Goal: Task Accomplishment & Management: Manage account settings

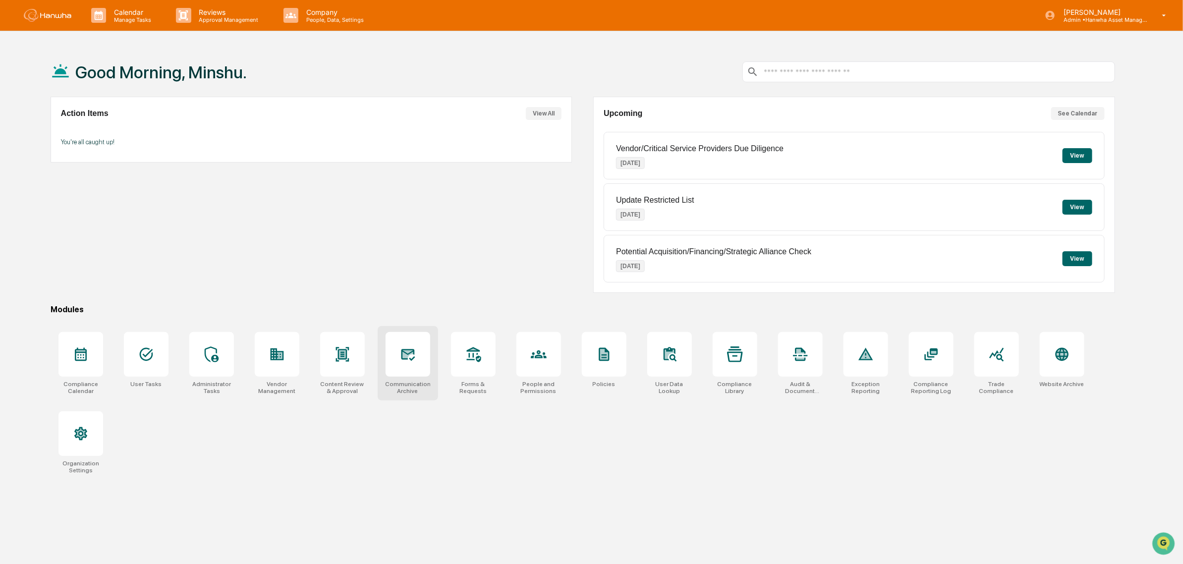
click at [414, 362] on icon at bounding box center [408, 354] width 16 height 16
click at [418, 352] on div at bounding box center [408, 354] width 45 height 45
click at [418, 350] on div at bounding box center [408, 354] width 45 height 45
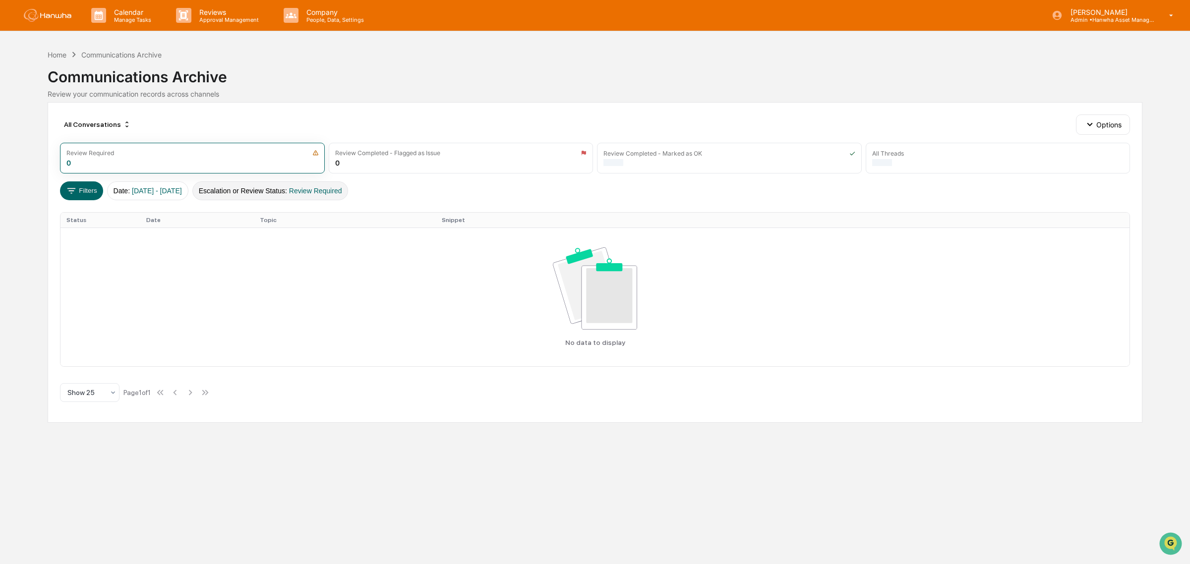
click at [325, 192] on span "Review Required" at bounding box center [315, 191] width 53 height 8
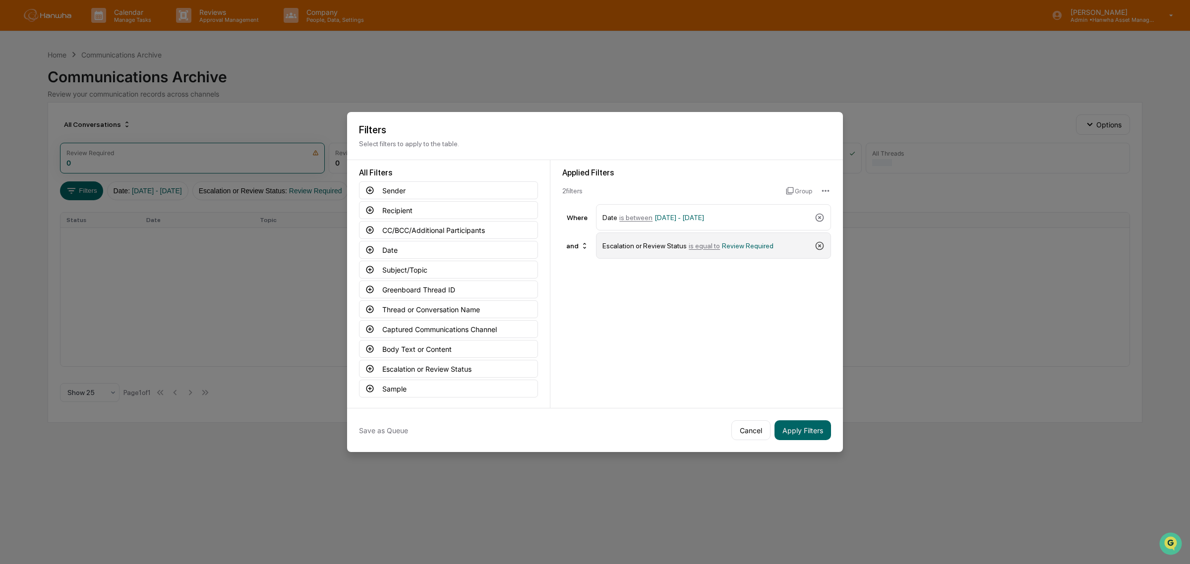
click at [817, 245] on icon at bounding box center [819, 246] width 10 height 10
click at [804, 431] on button "Apply Filters" at bounding box center [802, 430] width 57 height 20
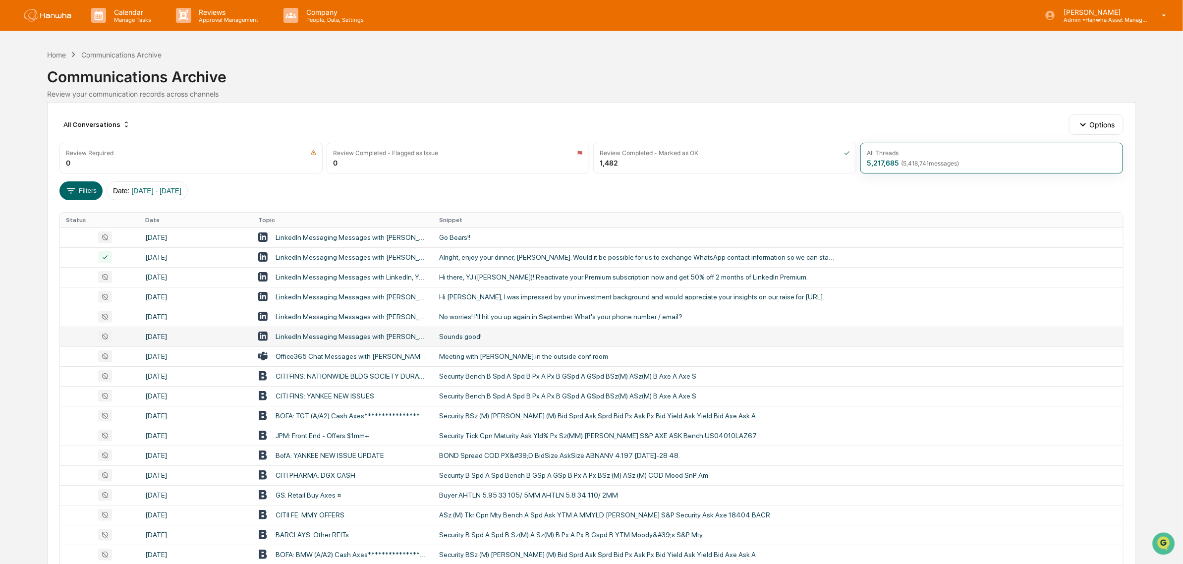
click at [467, 338] on div "Sounds good!" at bounding box center [637, 337] width 397 height 8
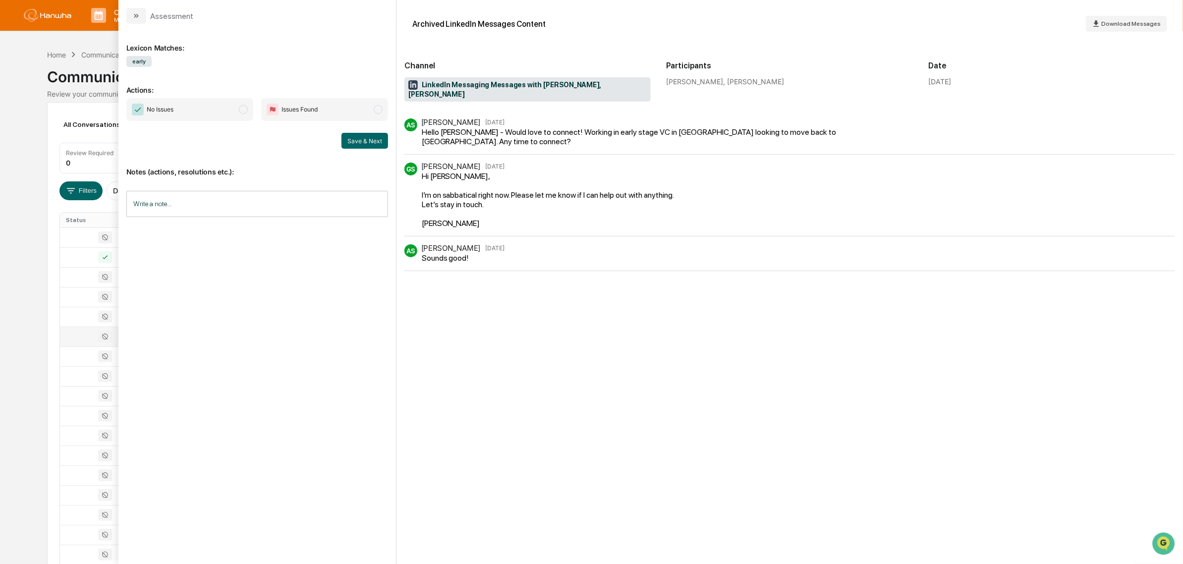
click at [40, 115] on div "Calendar Manage Tasks Reviews Approval Management Company People, Data, Setting…" at bounding box center [591, 390] width 1183 height 780
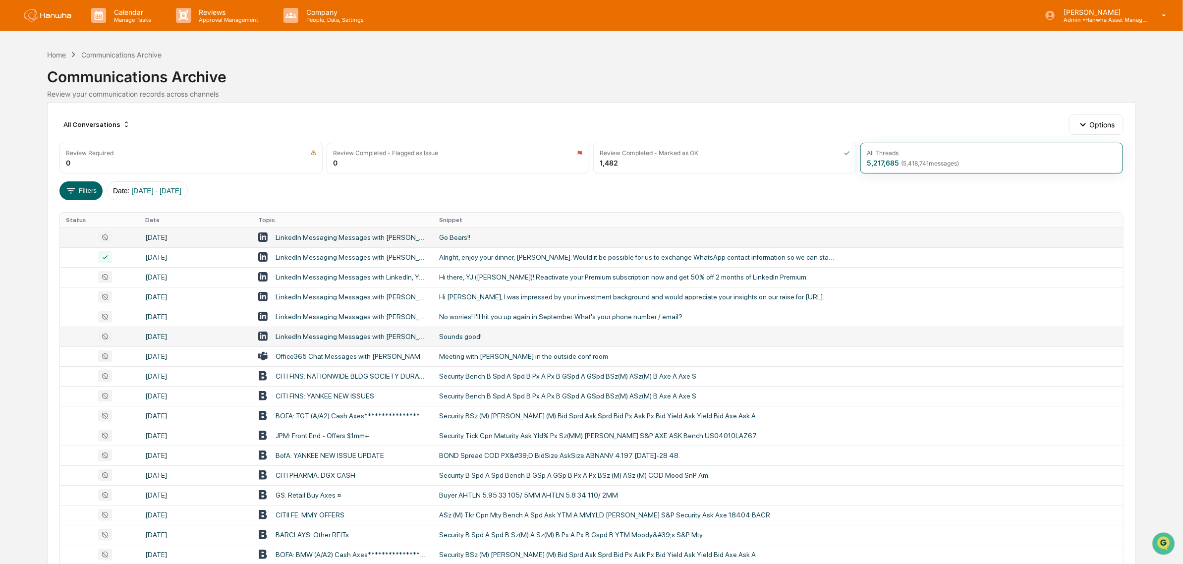
click at [450, 239] on div "Go Bears!!" at bounding box center [637, 237] width 397 height 8
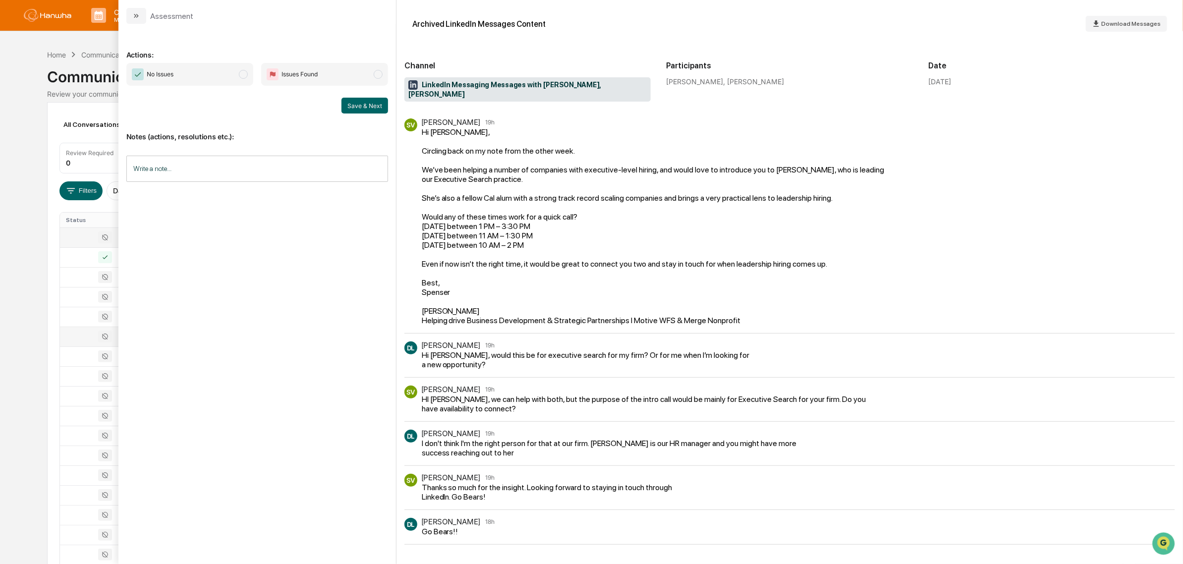
click at [29, 300] on div "Calendar Manage Tasks Reviews Approval Management Company People, Data, Setting…" at bounding box center [591, 390] width 1183 height 780
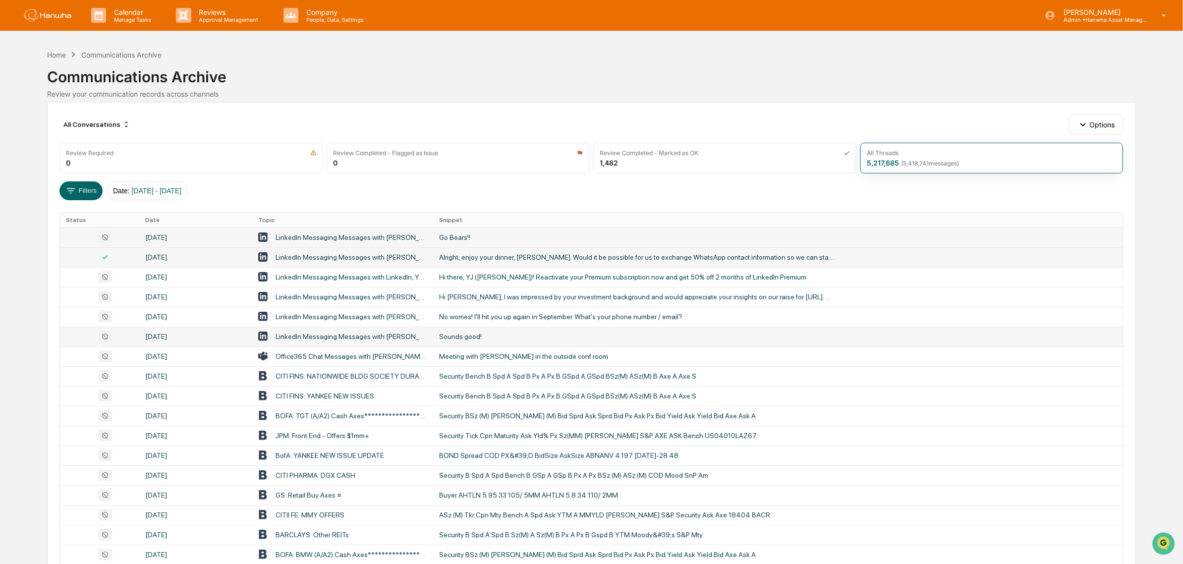
click at [610, 260] on div "Alright, enjoy your dinner, [PERSON_NAME]. Would it be possible for us to excha…" at bounding box center [637, 257] width 397 height 8
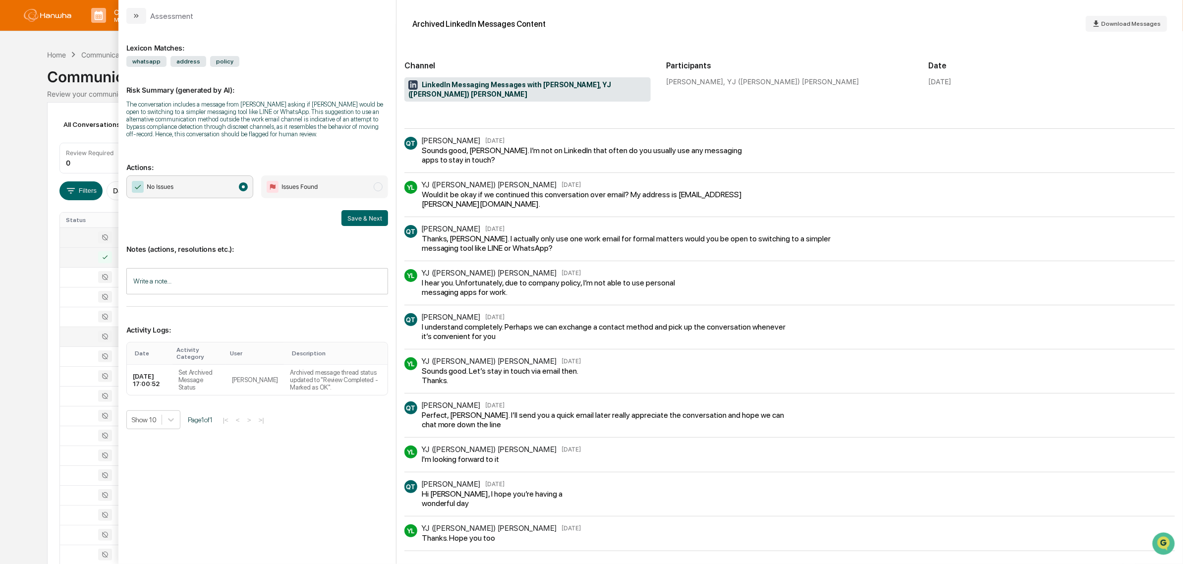
scroll to position [182, 0]
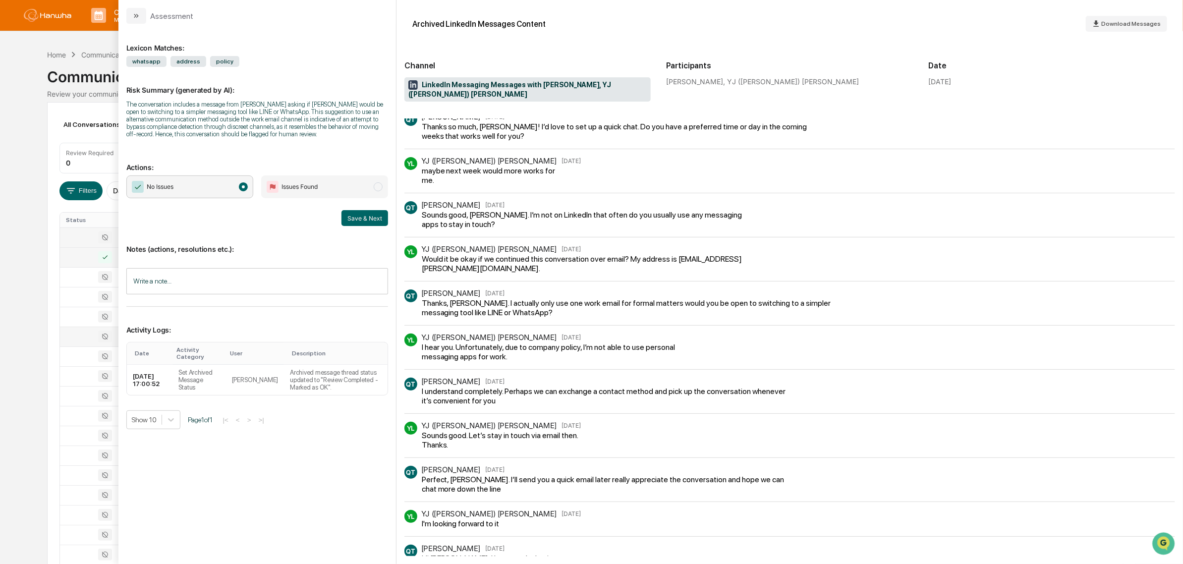
click at [20, 50] on div "Calendar Manage Tasks Reviews Approval Management Company People, Data, Setting…" at bounding box center [591, 390] width 1183 height 780
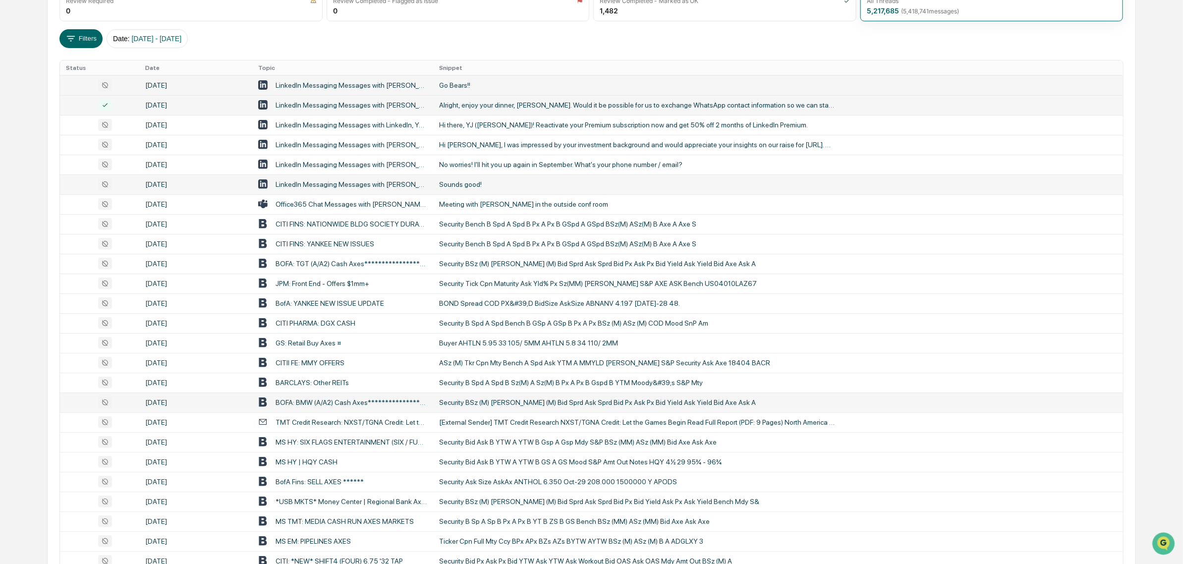
scroll to position [216, 0]
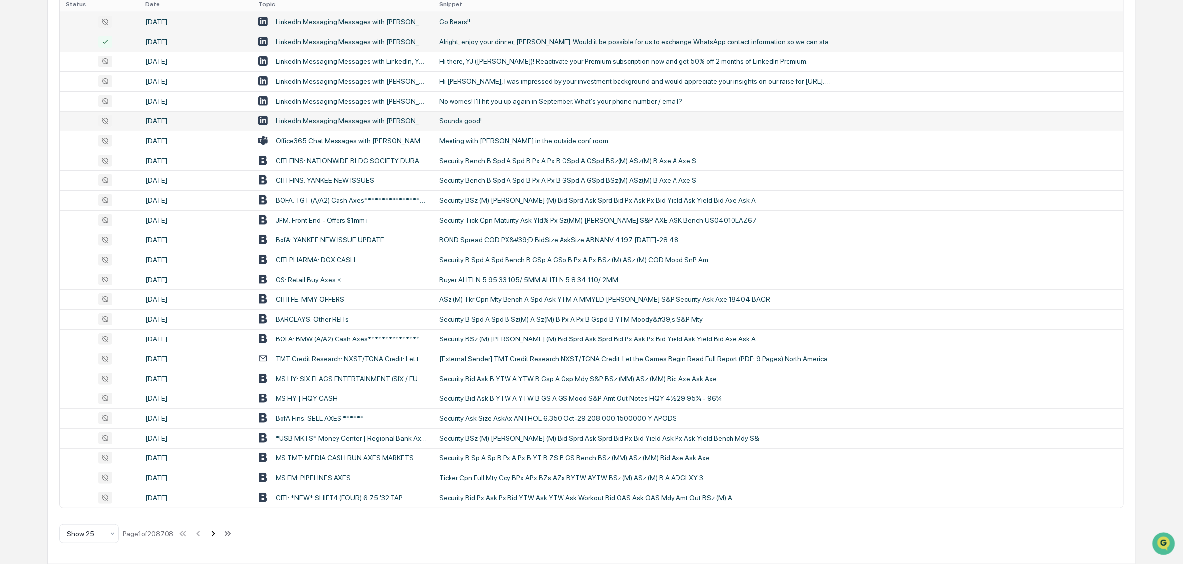
click at [215, 533] on icon at bounding box center [213, 533] width 3 height 5
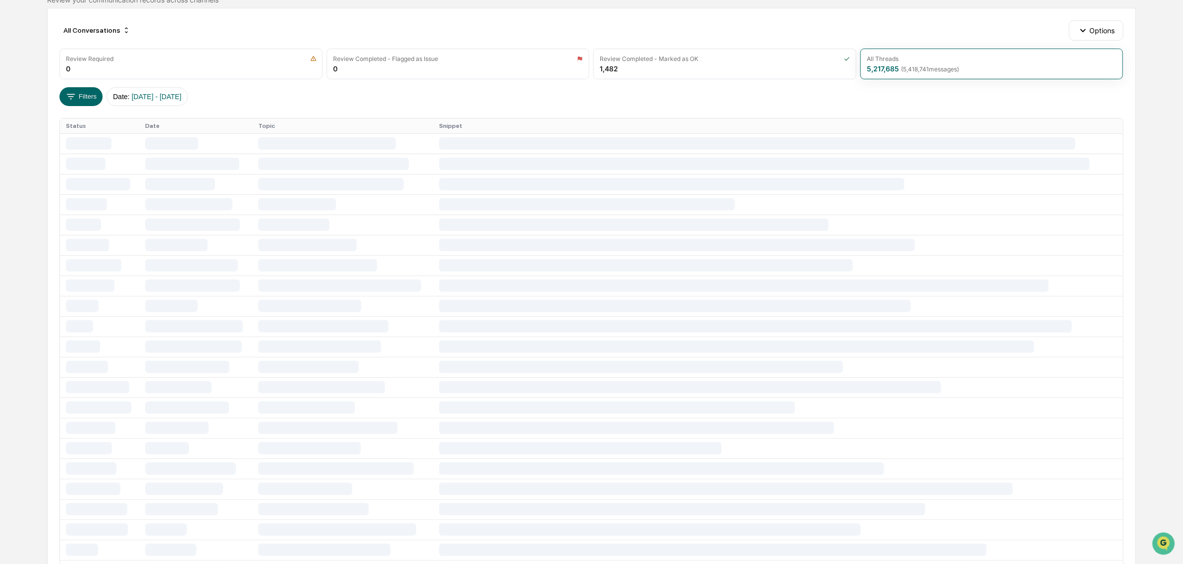
scroll to position [0, 0]
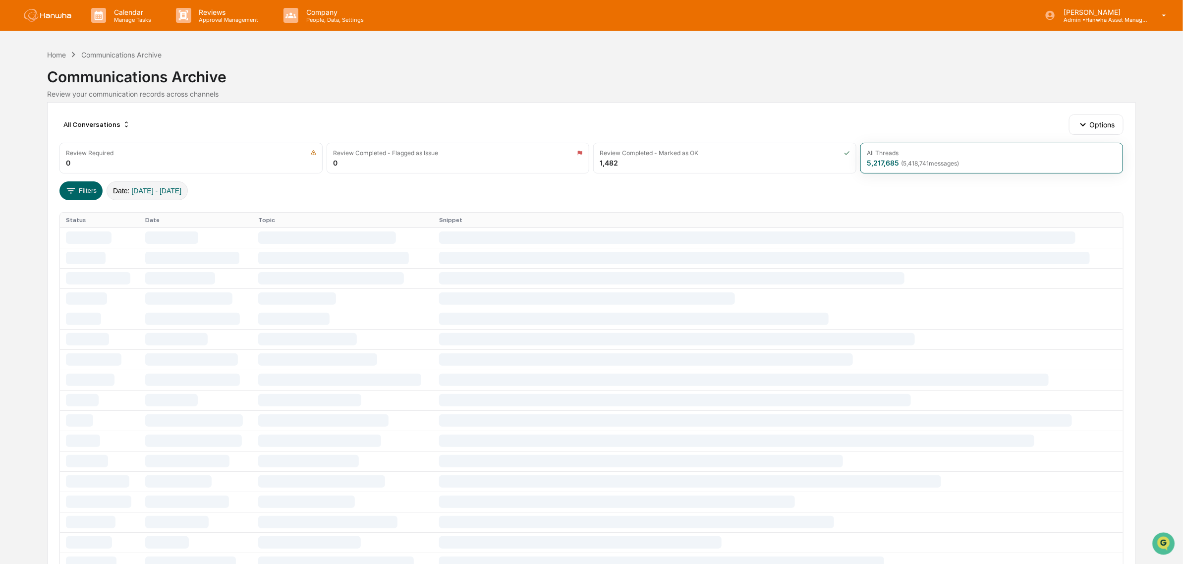
click at [164, 193] on span "[DATE] - [DATE]" at bounding box center [157, 191] width 50 height 8
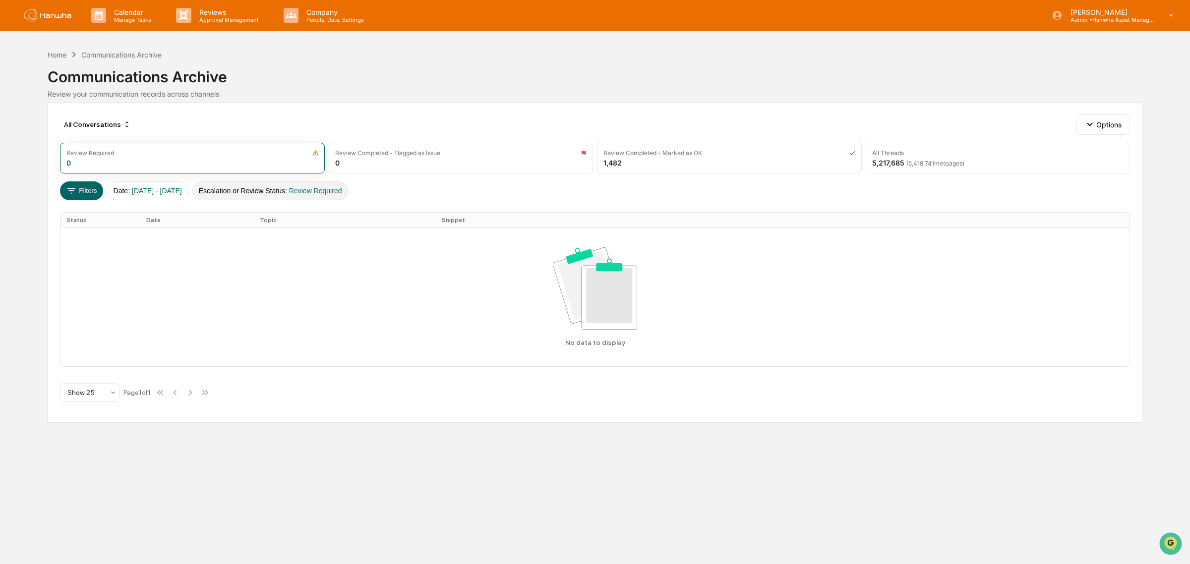
click at [246, 191] on button "Escalation or Review Status : Review Required" at bounding box center [270, 190] width 156 height 19
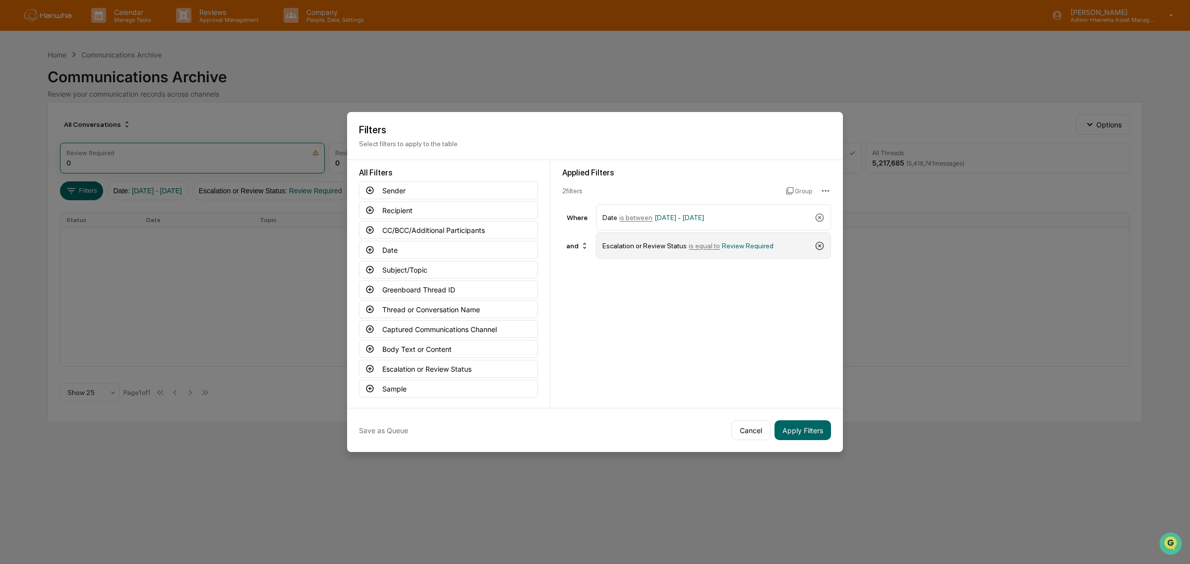
click at [817, 249] on icon at bounding box center [819, 245] width 8 height 8
click at [794, 438] on button "Apply Filters" at bounding box center [802, 430] width 57 height 20
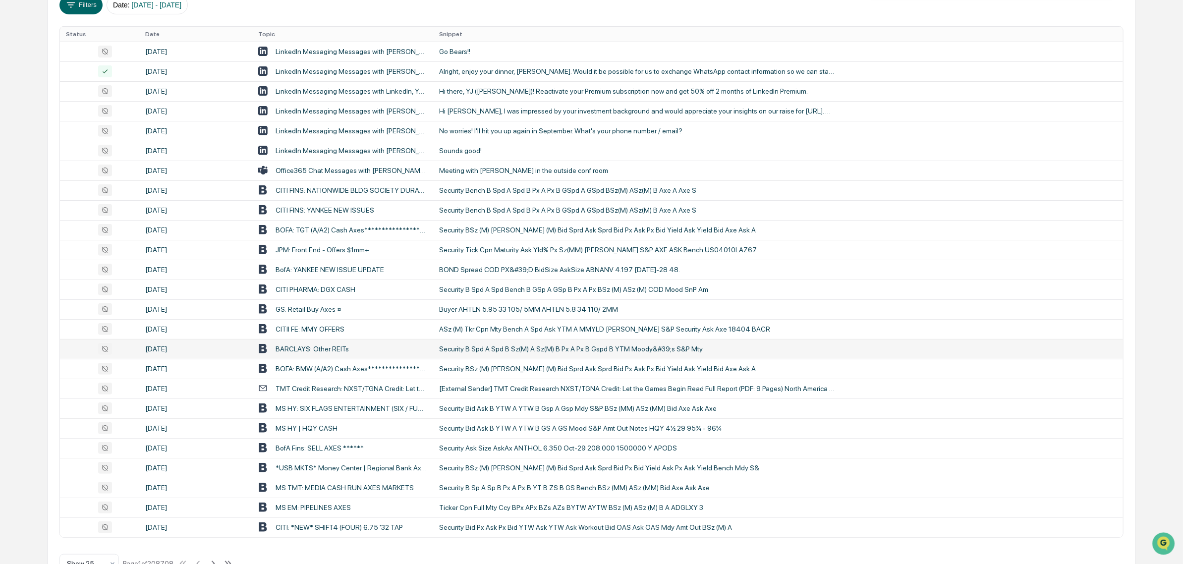
scroll to position [216, 0]
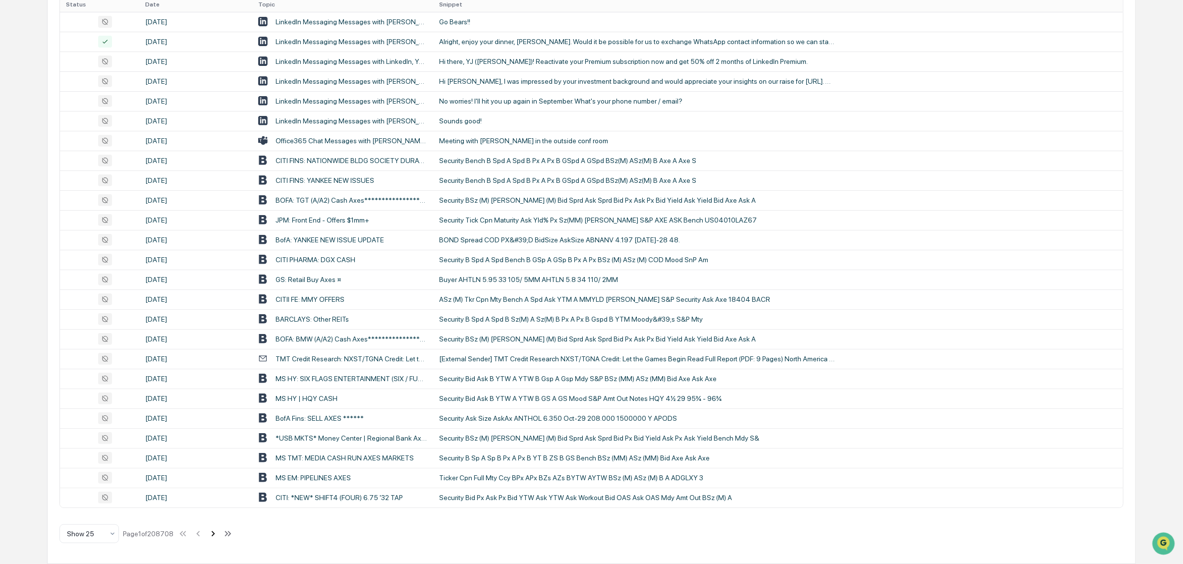
click at [212, 533] on icon at bounding box center [213, 533] width 11 height 11
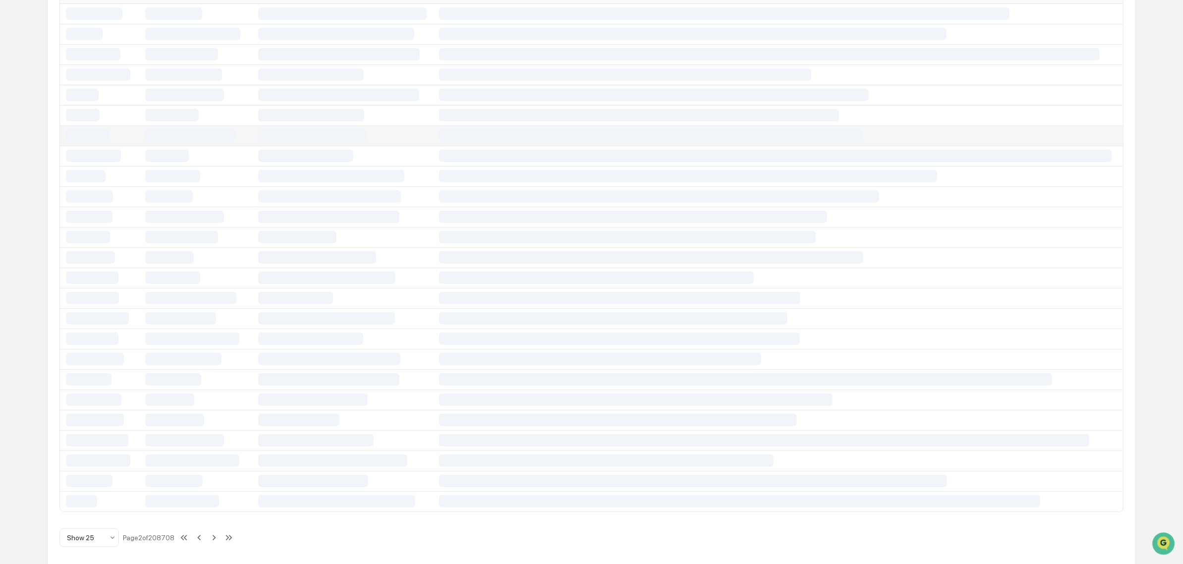
scroll to position [42, 0]
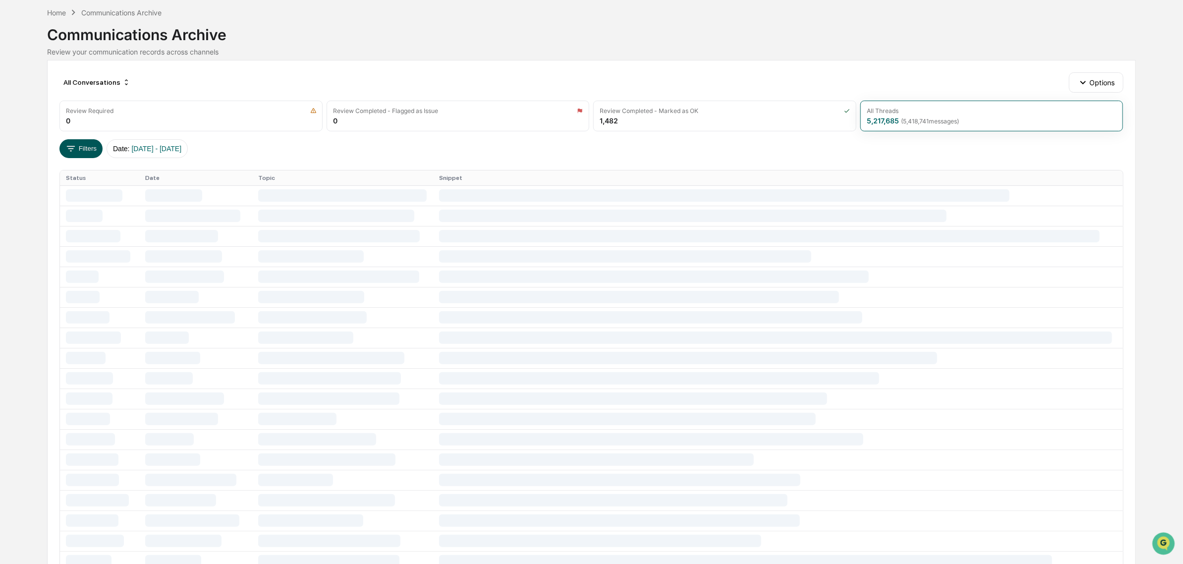
click at [80, 154] on button "Filters" at bounding box center [80, 148] width 43 height 19
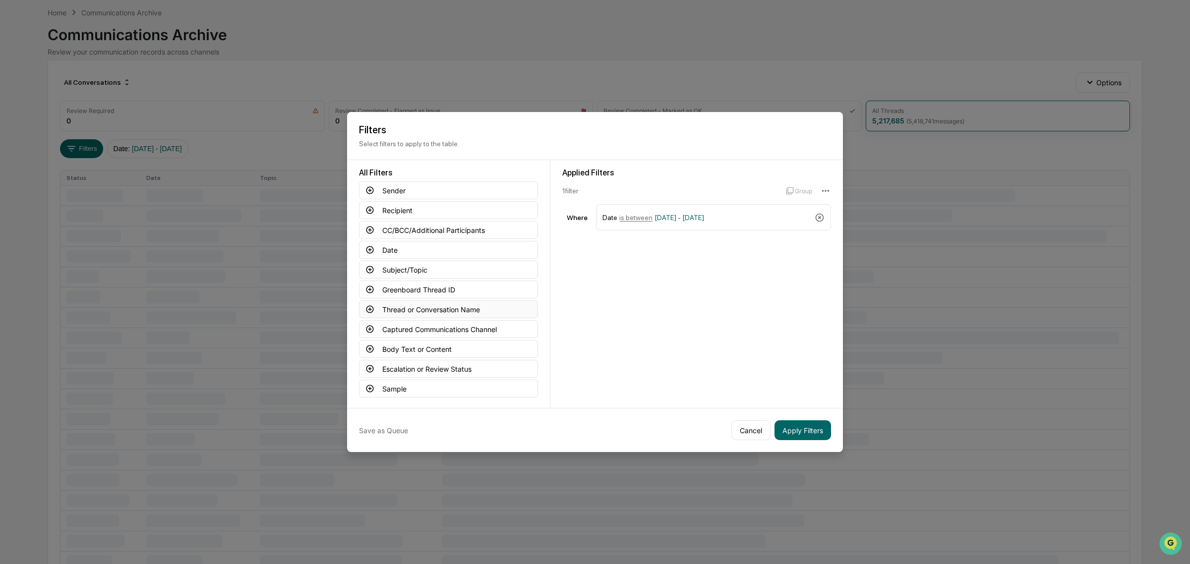
click at [467, 311] on button "Thread or Conversation Name" at bounding box center [448, 309] width 179 height 18
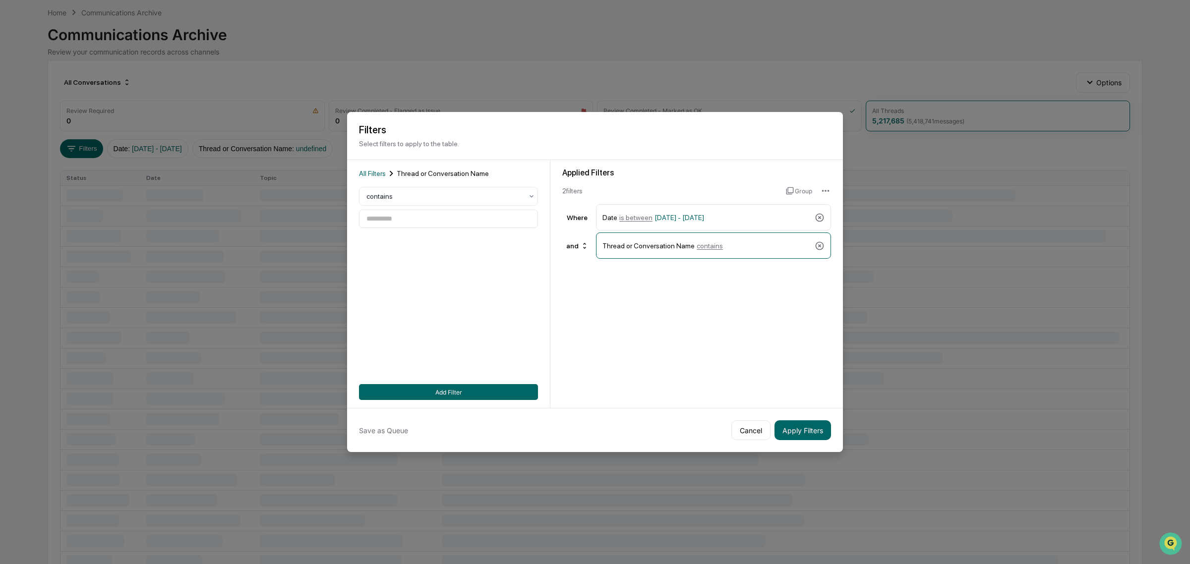
click at [372, 178] on div "All Filters Thread or Conversation Name" at bounding box center [448, 173] width 179 height 11
click at [383, 176] on span "All Filters" at bounding box center [372, 174] width 27 height 8
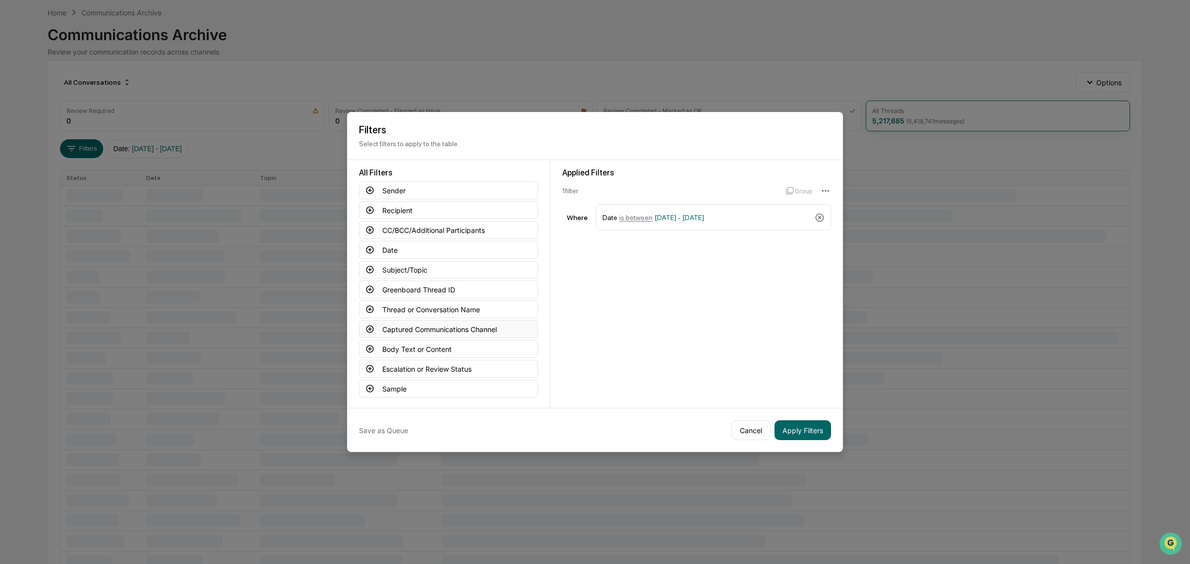
click at [440, 328] on button "Captured Communications Channel" at bounding box center [448, 329] width 179 height 18
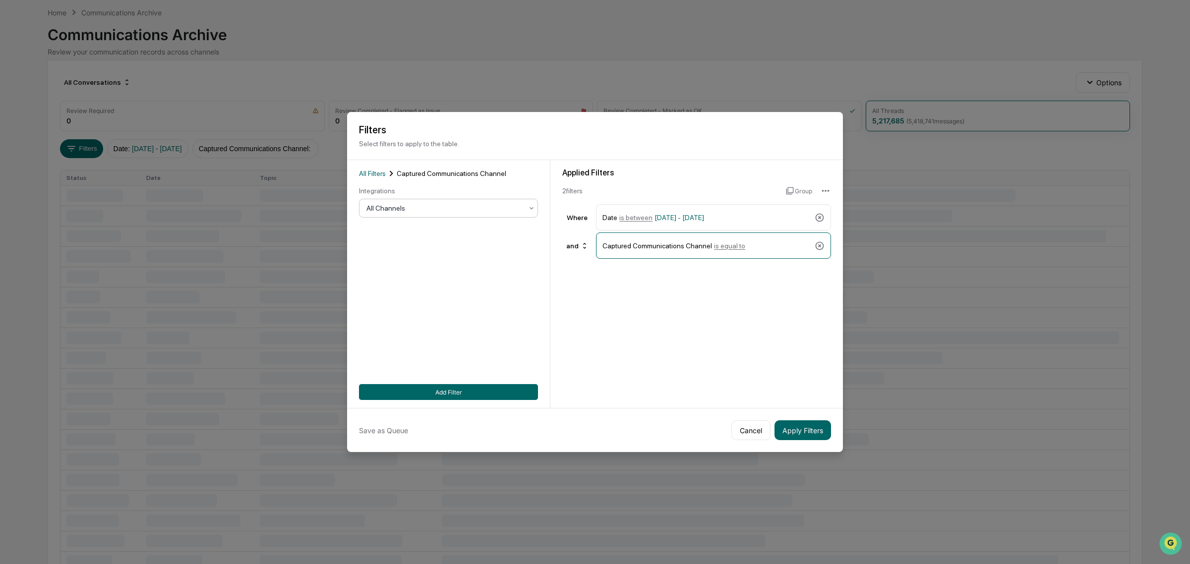
click at [446, 202] on div "All Channels" at bounding box center [444, 208] width 166 height 14
click at [430, 252] on div "Email" at bounding box center [448, 253] width 178 height 20
click at [804, 435] on button "Apply Filters" at bounding box center [802, 430] width 57 height 20
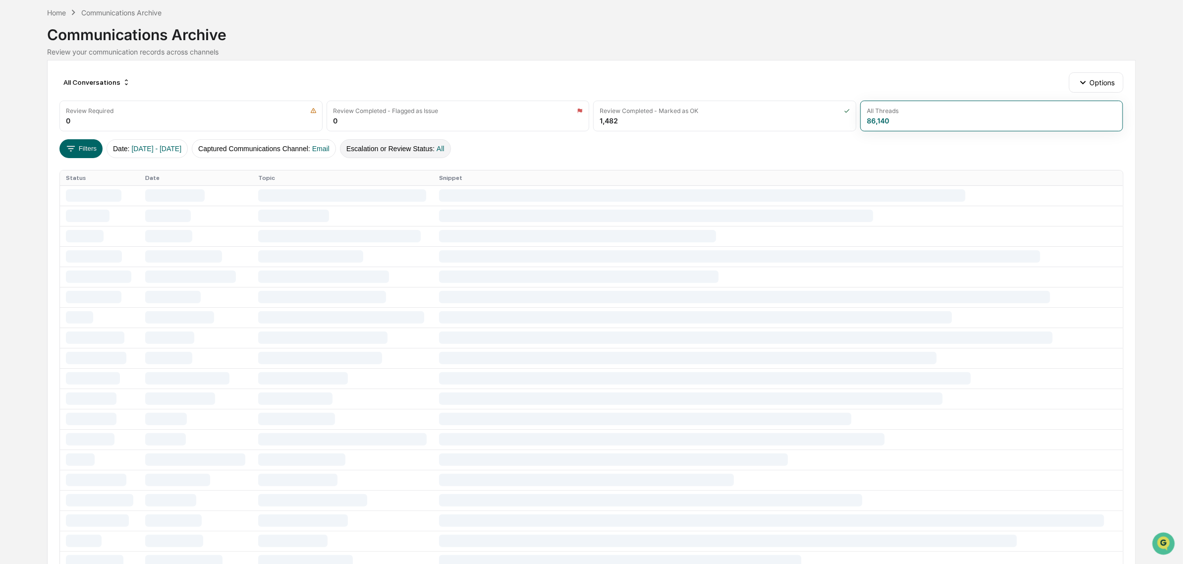
click at [445, 147] on span "All" at bounding box center [441, 149] width 8 height 8
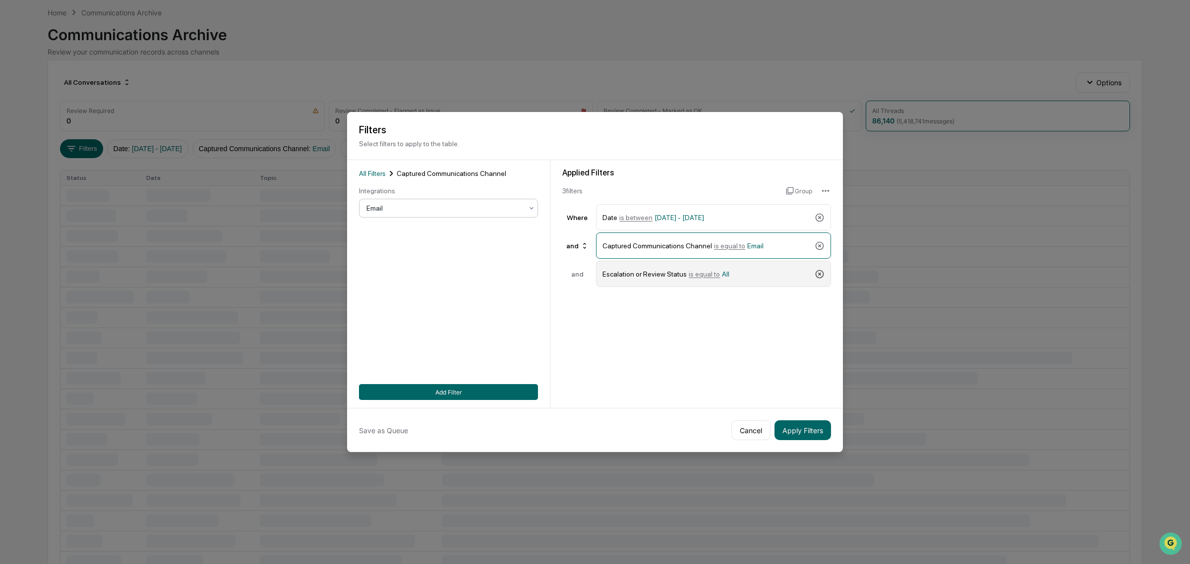
click at [820, 272] on icon at bounding box center [819, 274] width 10 height 10
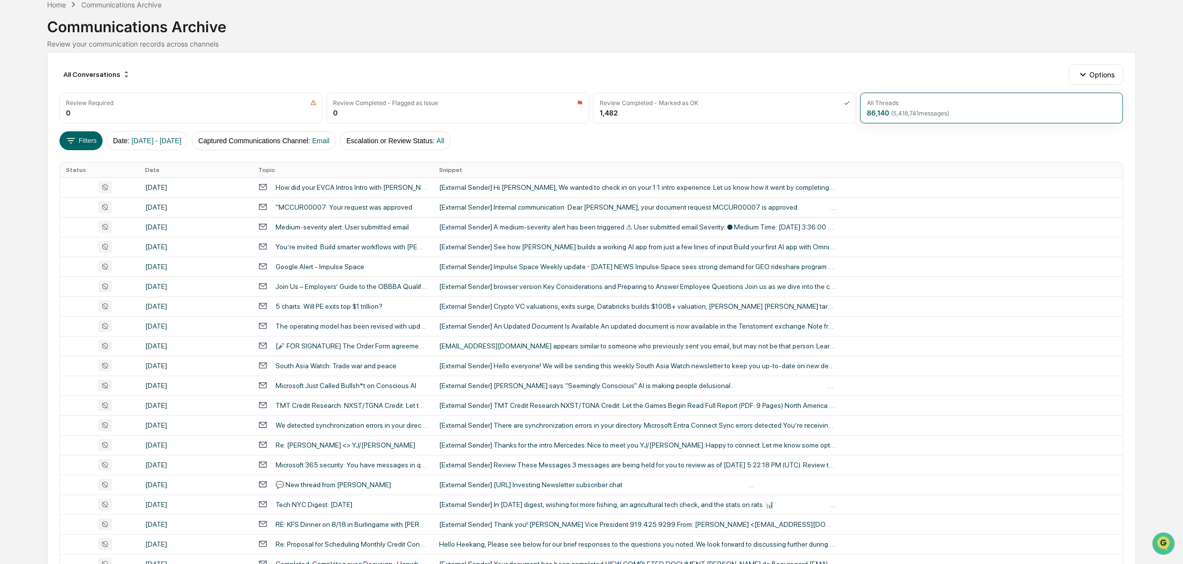
scroll to position [0, 0]
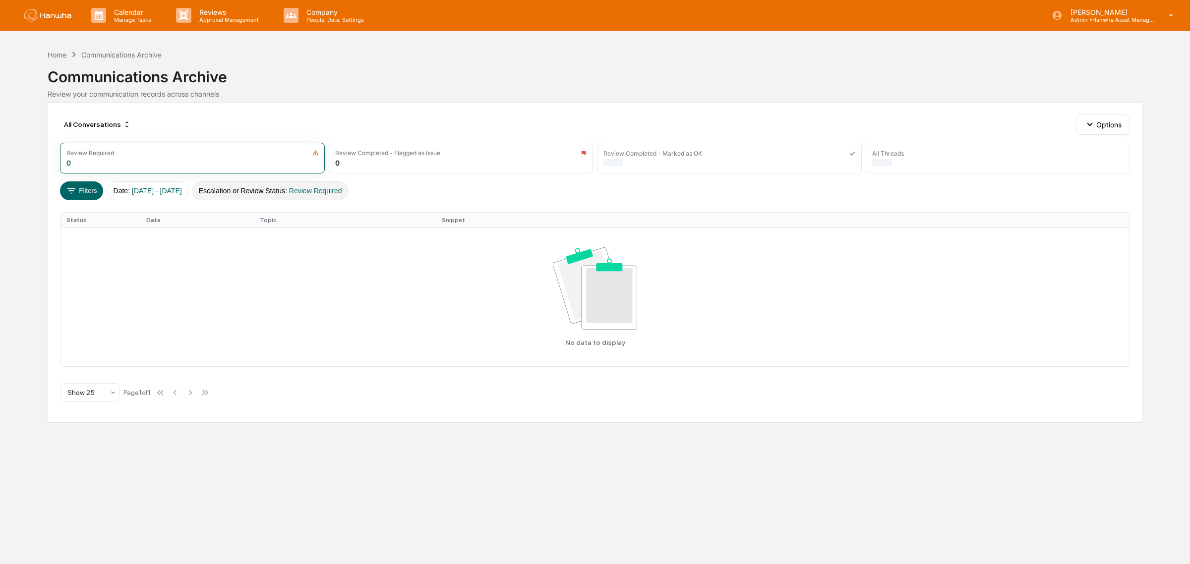
click at [334, 189] on span "Review Required" at bounding box center [315, 191] width 53 height 8
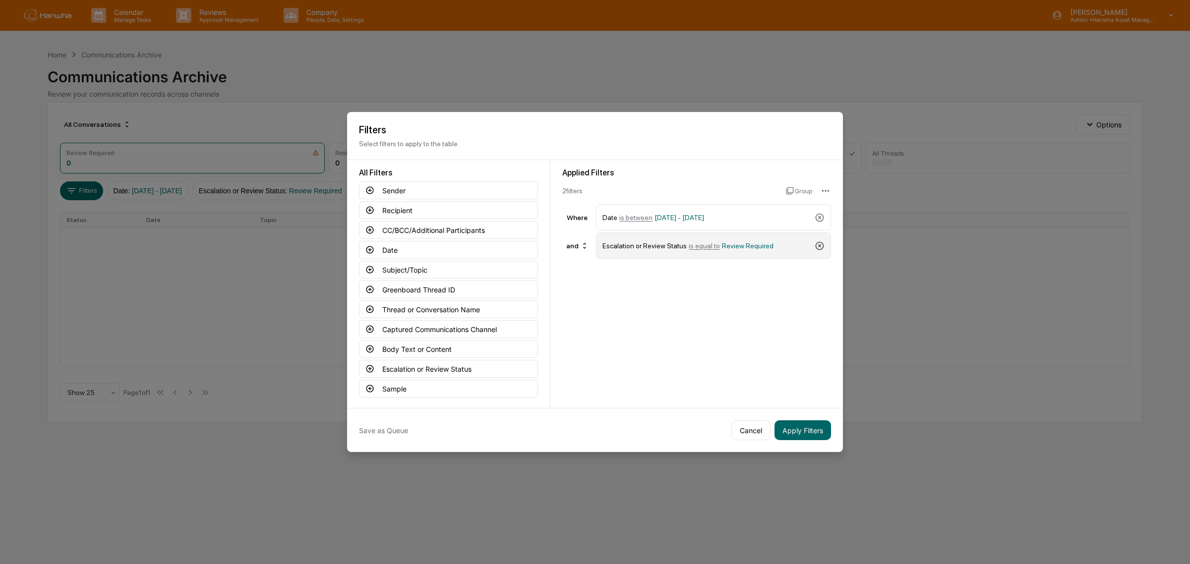
click at [821, 247] on icon at bounding box center [819, 246] width 10 height 10
click at [803, 439] on button "Apply Filters" at bounding box center [802, 430] width 57 height 20
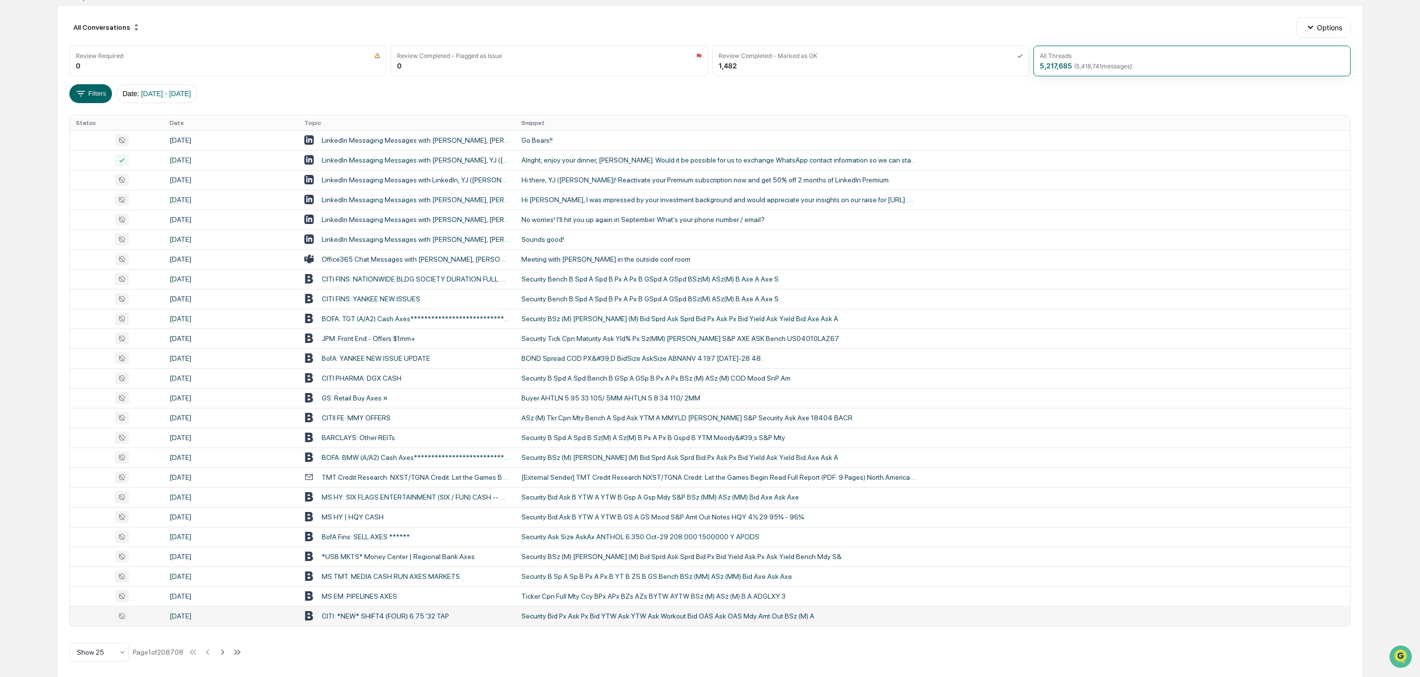
scroll to position [104, 0]
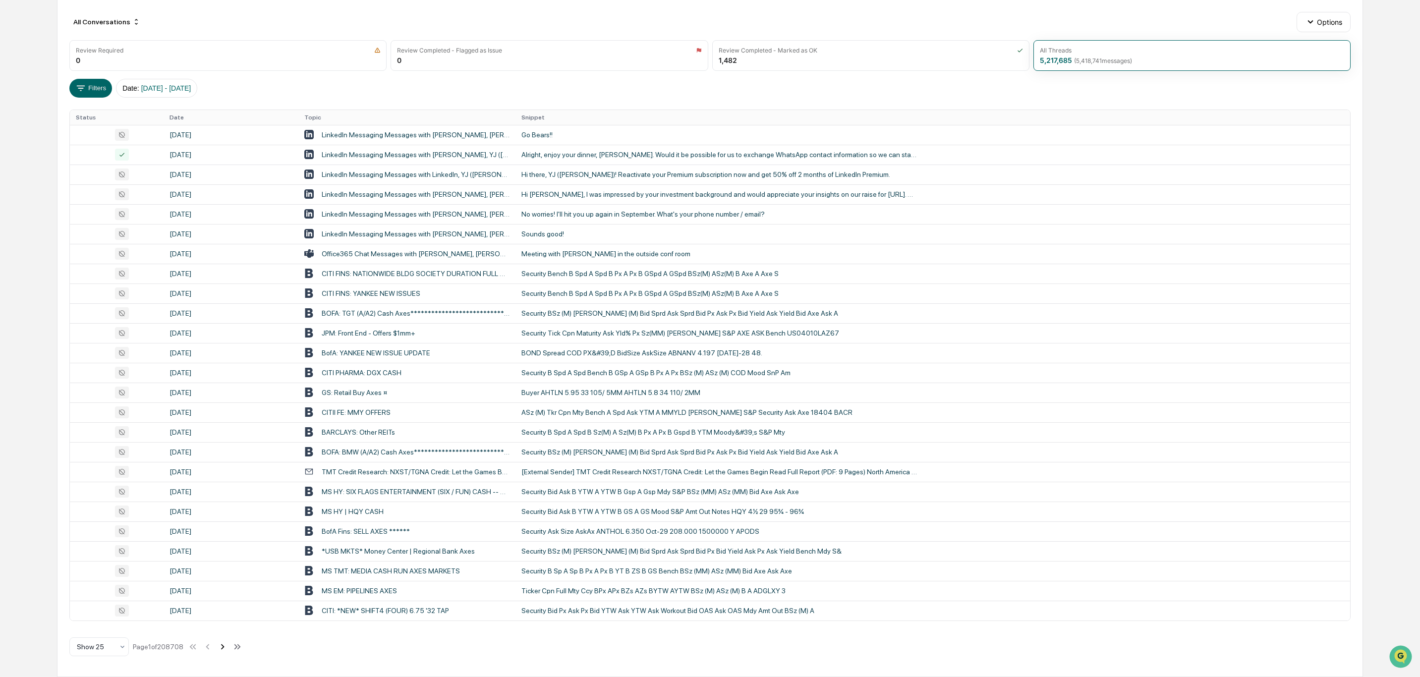
click at [221, 564] on button at bounding box center [222, 647] width 11 height 20
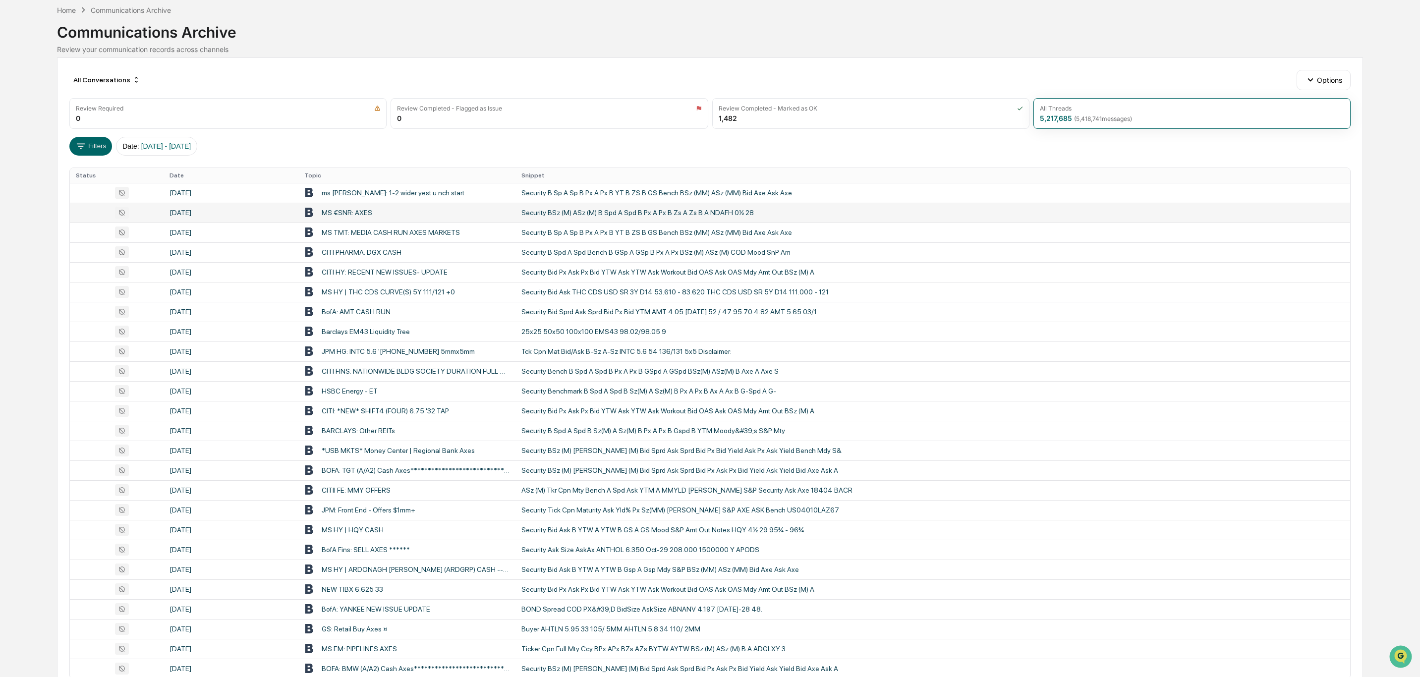
scroll to position [0, 0]
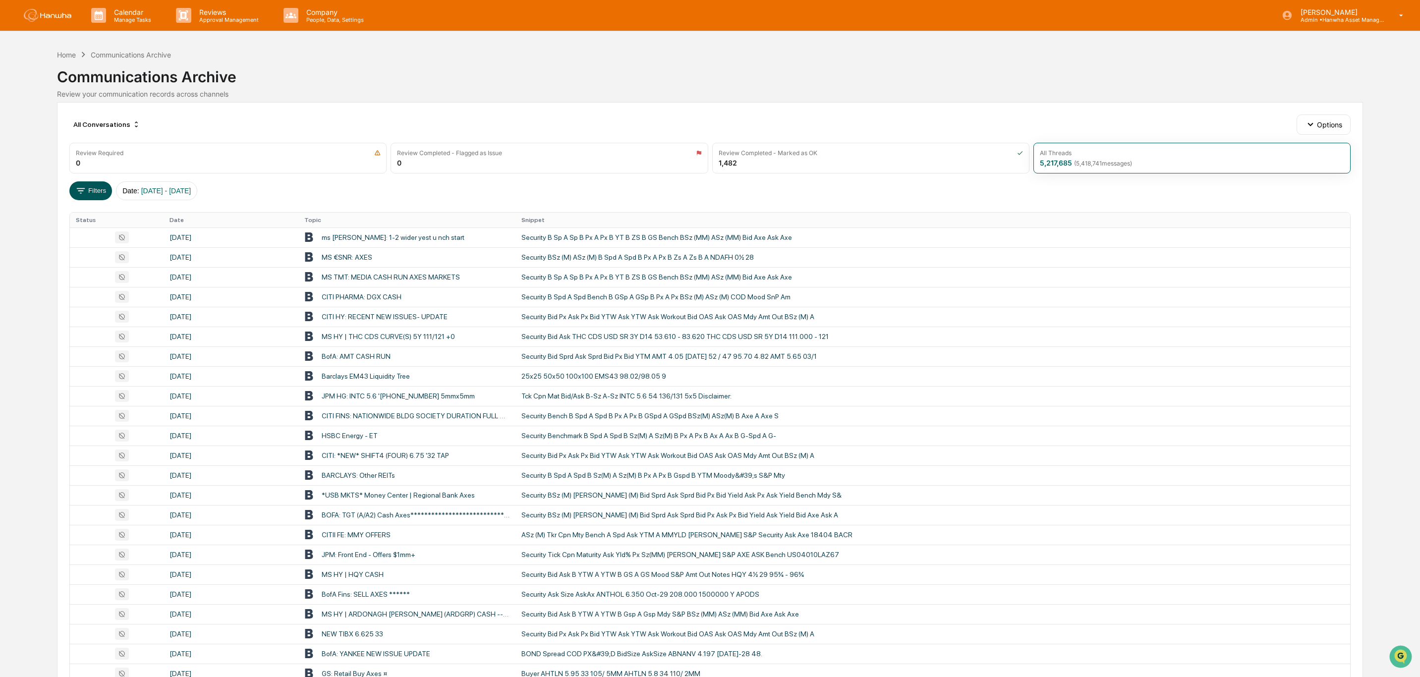
click at [100, 190] on button "Filters" at bounding box center [90, 190] width 43 height 19
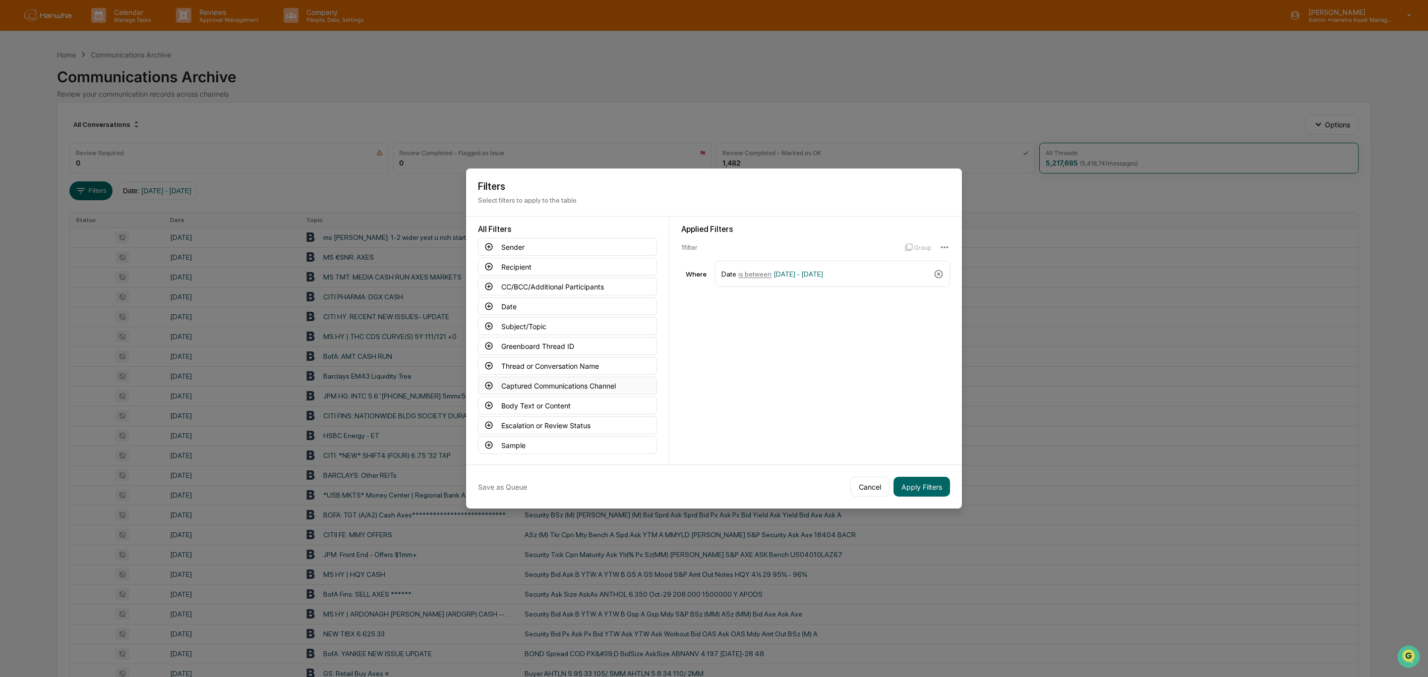
click at [568, 385] on button "Captured Communications Channel" at bounding box center [567, 386] width 179 height 18
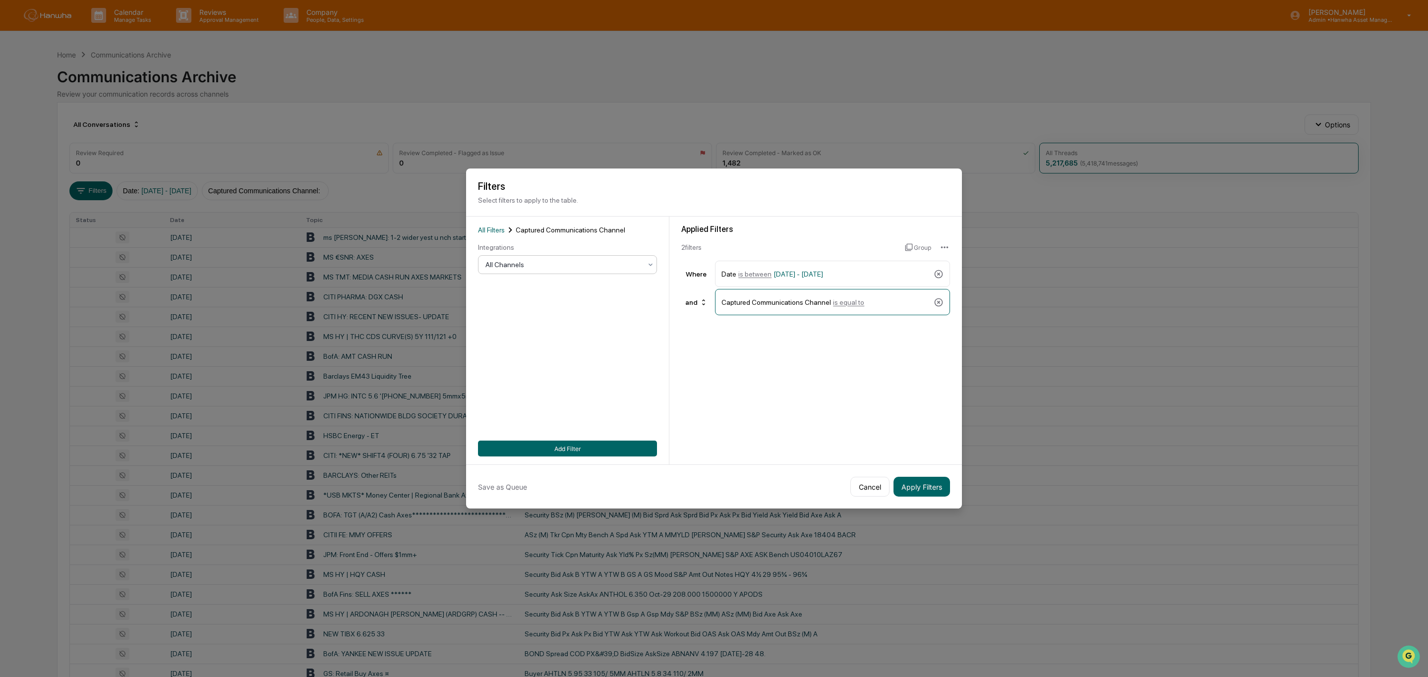
click at [510, 268] on div at bounding box center [563, 265] width 156 height 10
click at [523, 315] on div "Email" at bounding box center [567, 309] width 178 height 20
click at [924, 492] on button "Apply Filters" at bounding box center [921, 487] width 57 height 20
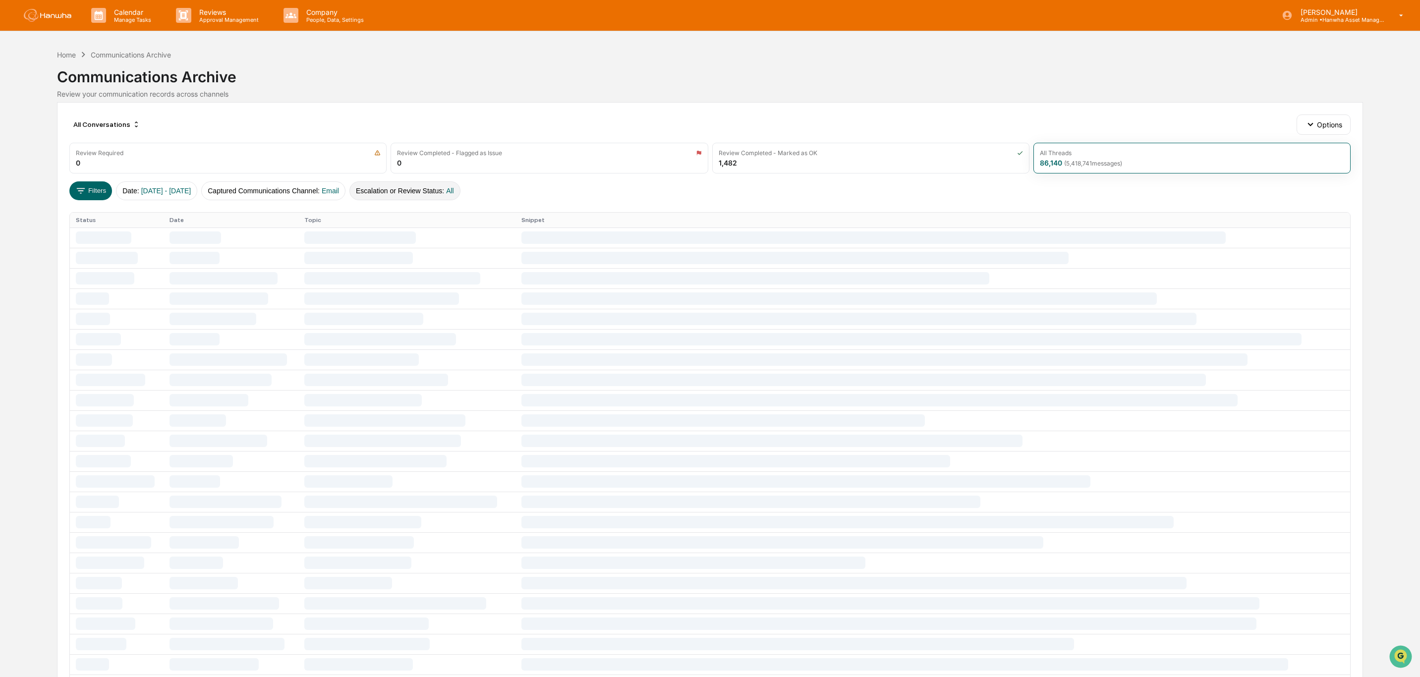
click at [441, 193] on button "Escalation or Review Status : All" at bounding box center [404, 190] width 111 height 19
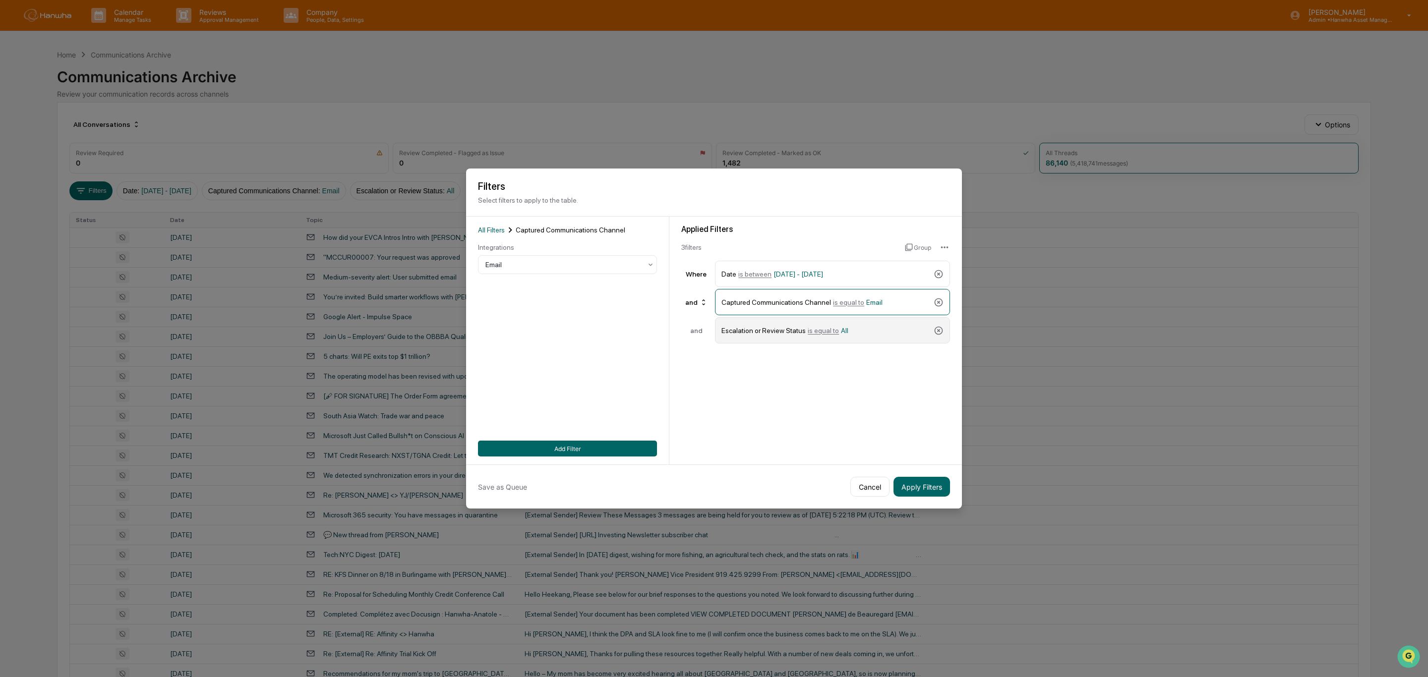
drag, startPoint x: 769, startPoint y: 329, endPoint x: 743, endPoint y: 338, distance: 27.6
click at [764, 331] on div "Escalation or Review Status is equal to All" at bounding box center [825, 330] width 208 height 17
click at [943, 330] on icon at bounding box center [938, 331] width 10 height 10
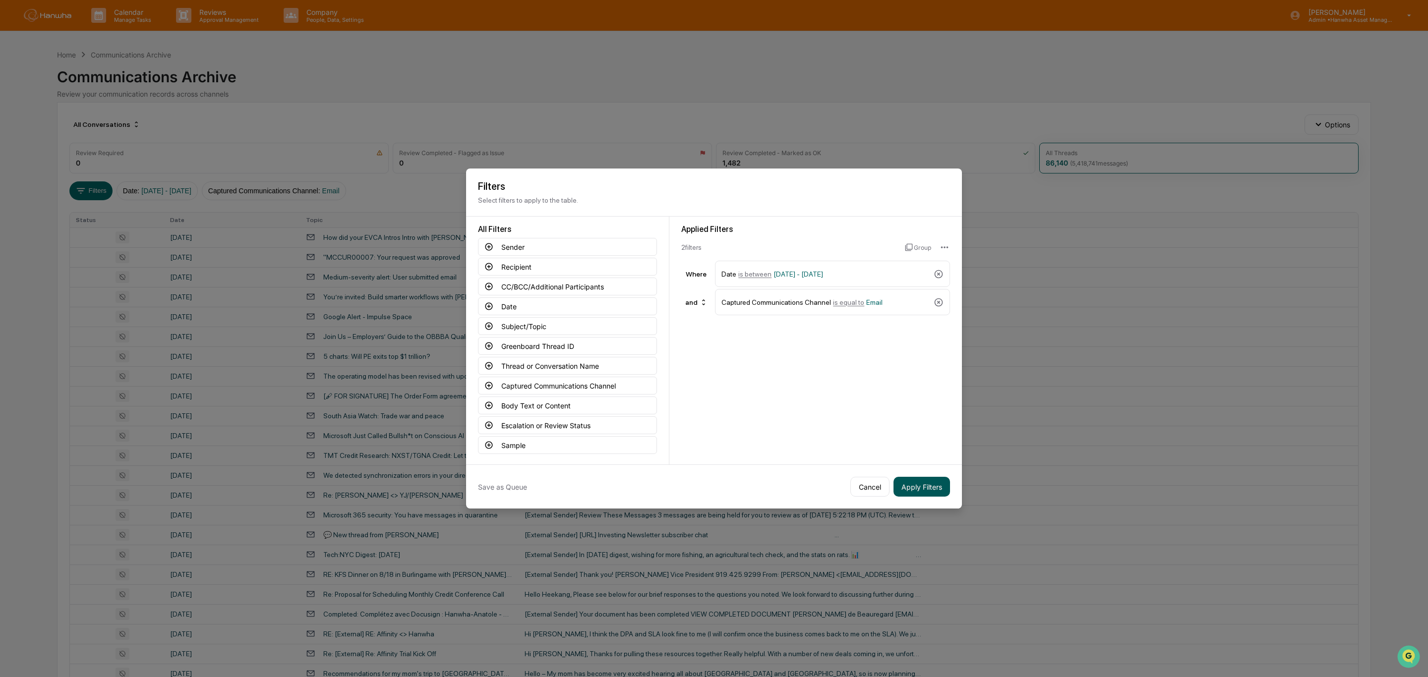
click at [926, 480] on button "Apply Filters" at bounding box center [921, 487] width 57 height 20
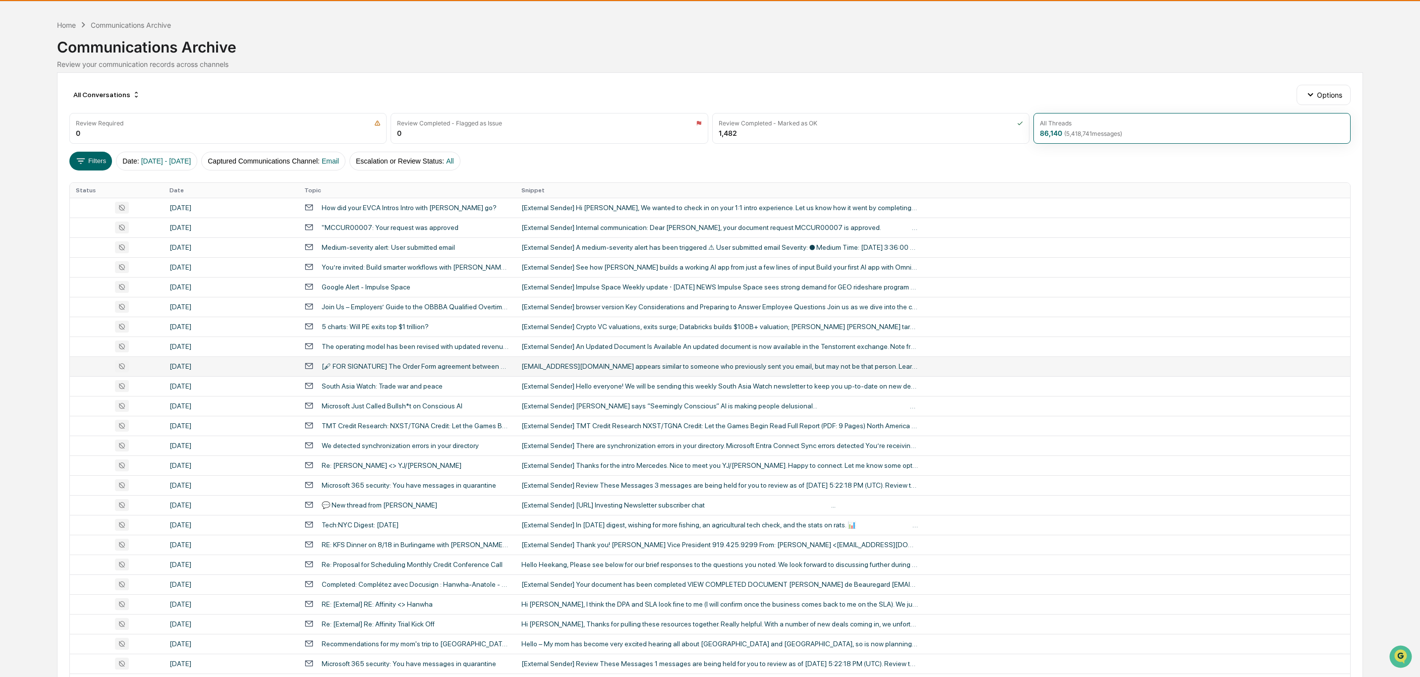
scroll to position [104, 0]
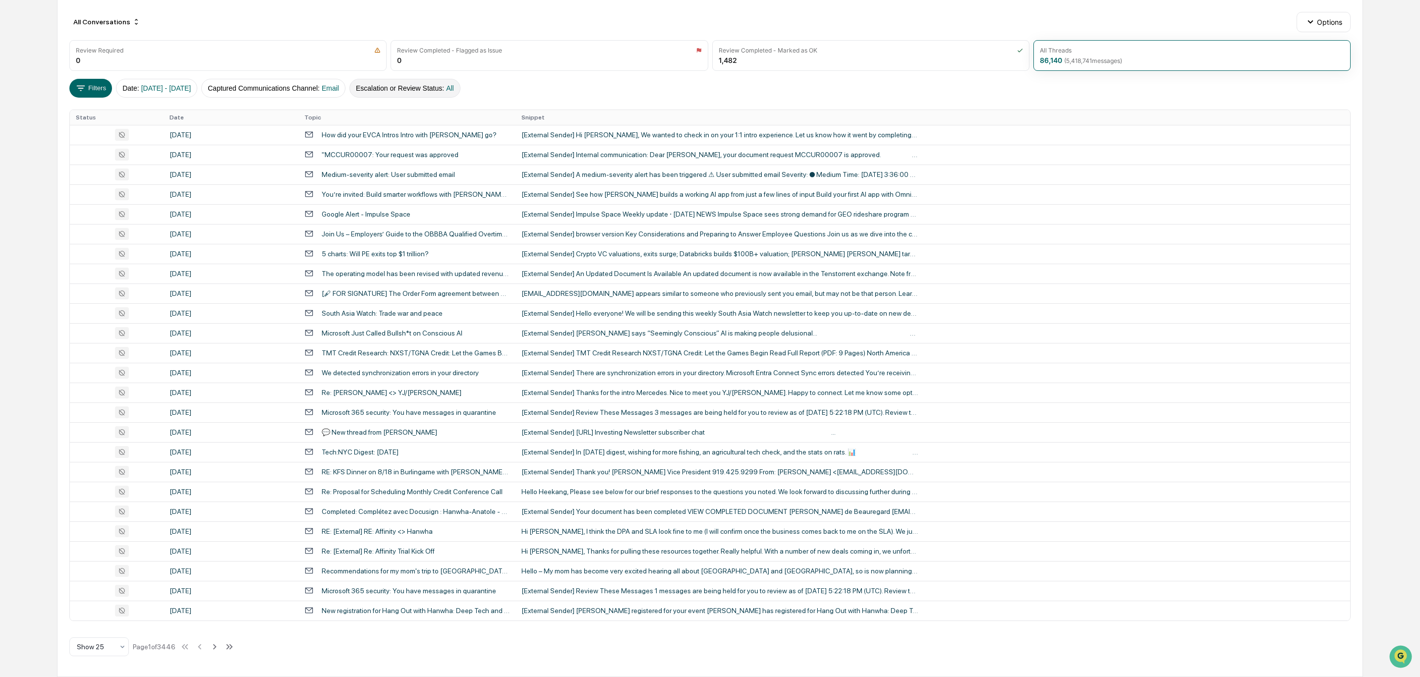
click at [451, 84] on button "Escalation or Review Status : All" at bounding box center [404, 88] width 111 height 19
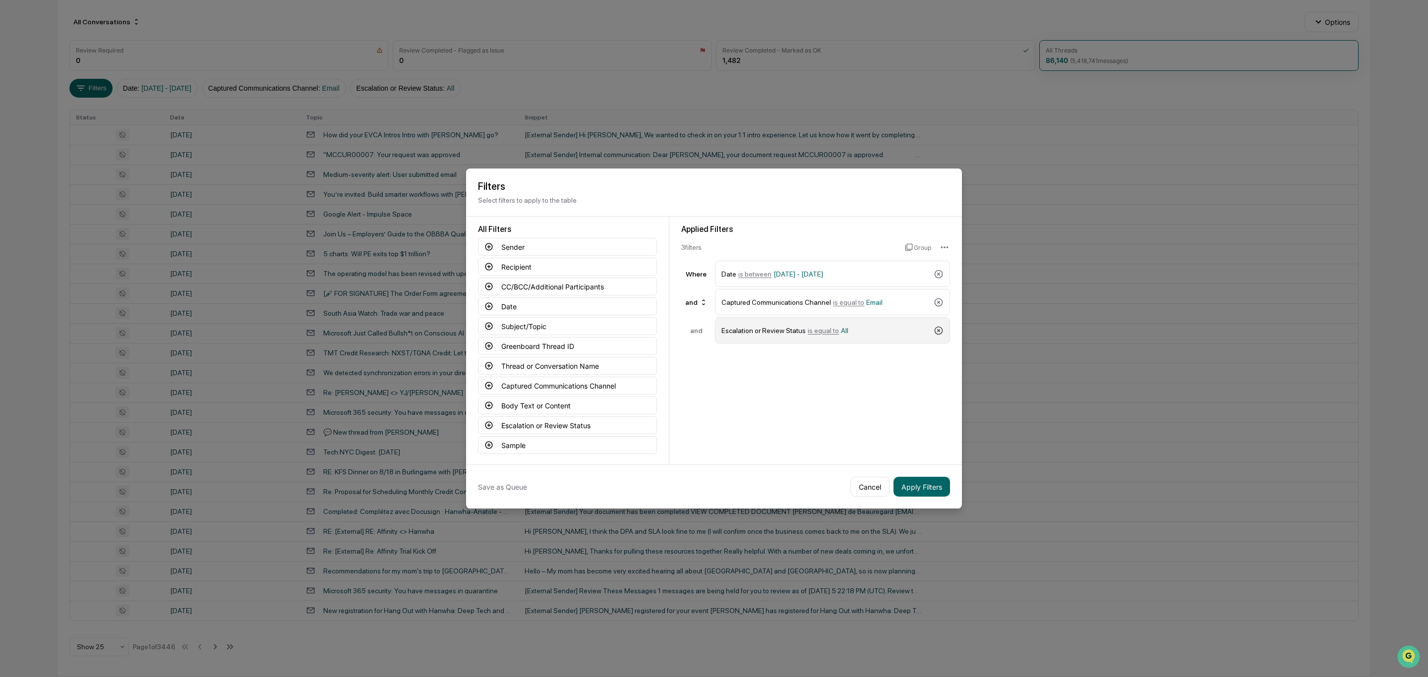
click at [942, 332] on icon at bounding box center [938, 330] width 8 height 8
click at [925, 486] on button "Apply Filters" at bounding box center [921, 487] width 57 height 20
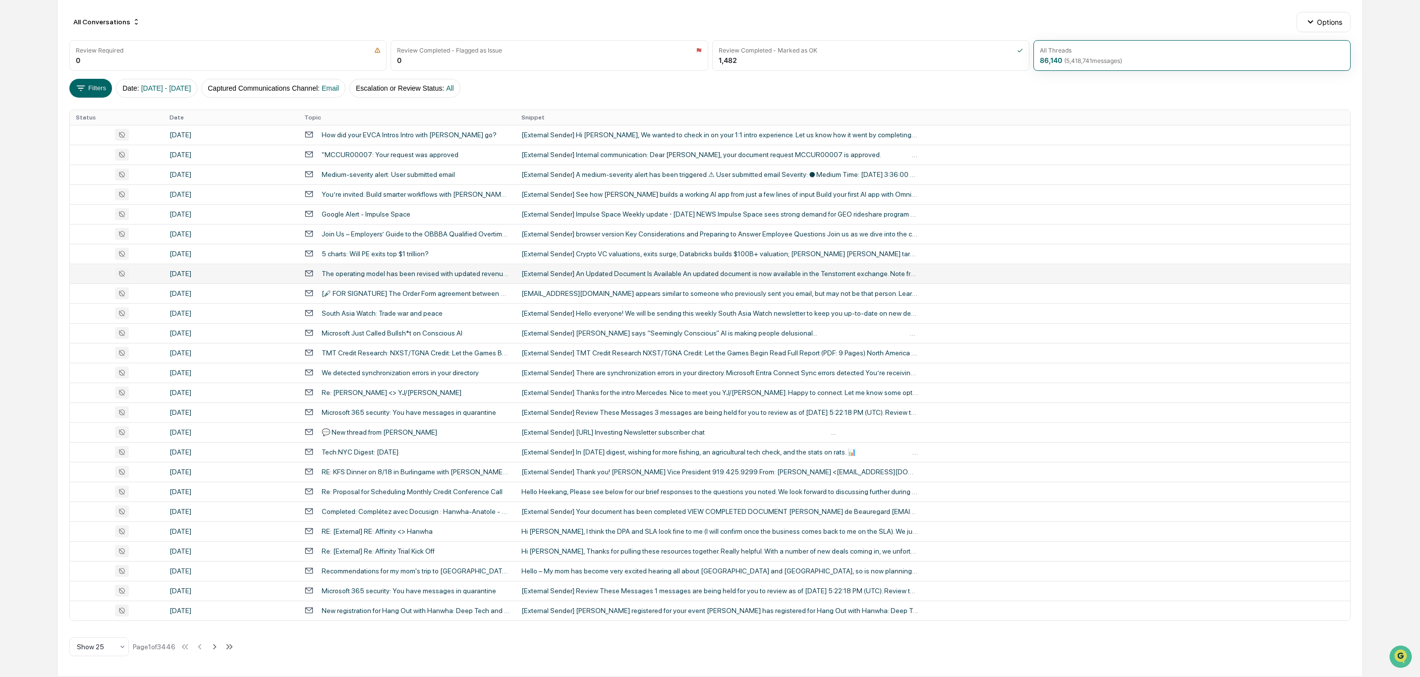
scroll to position [0, 0]
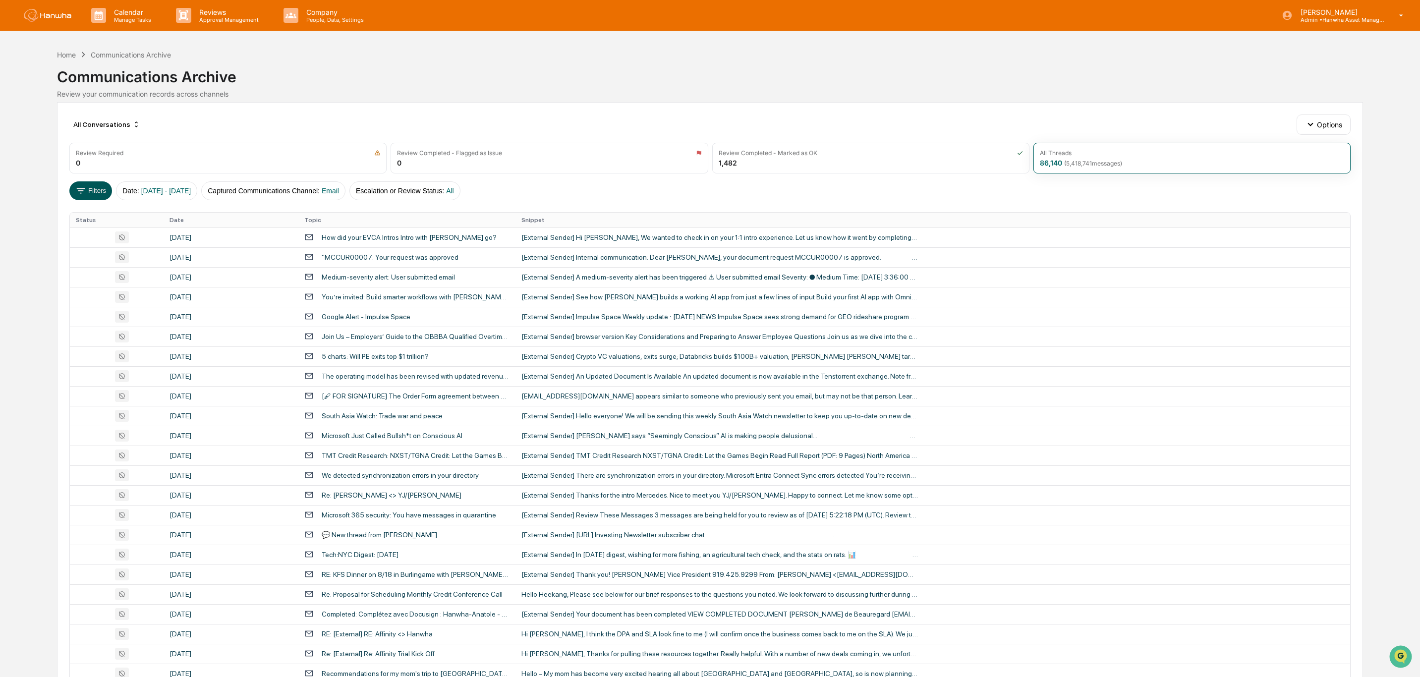
click at [79, 186] on icon at bounding box center [80, 190] width 11 height 11
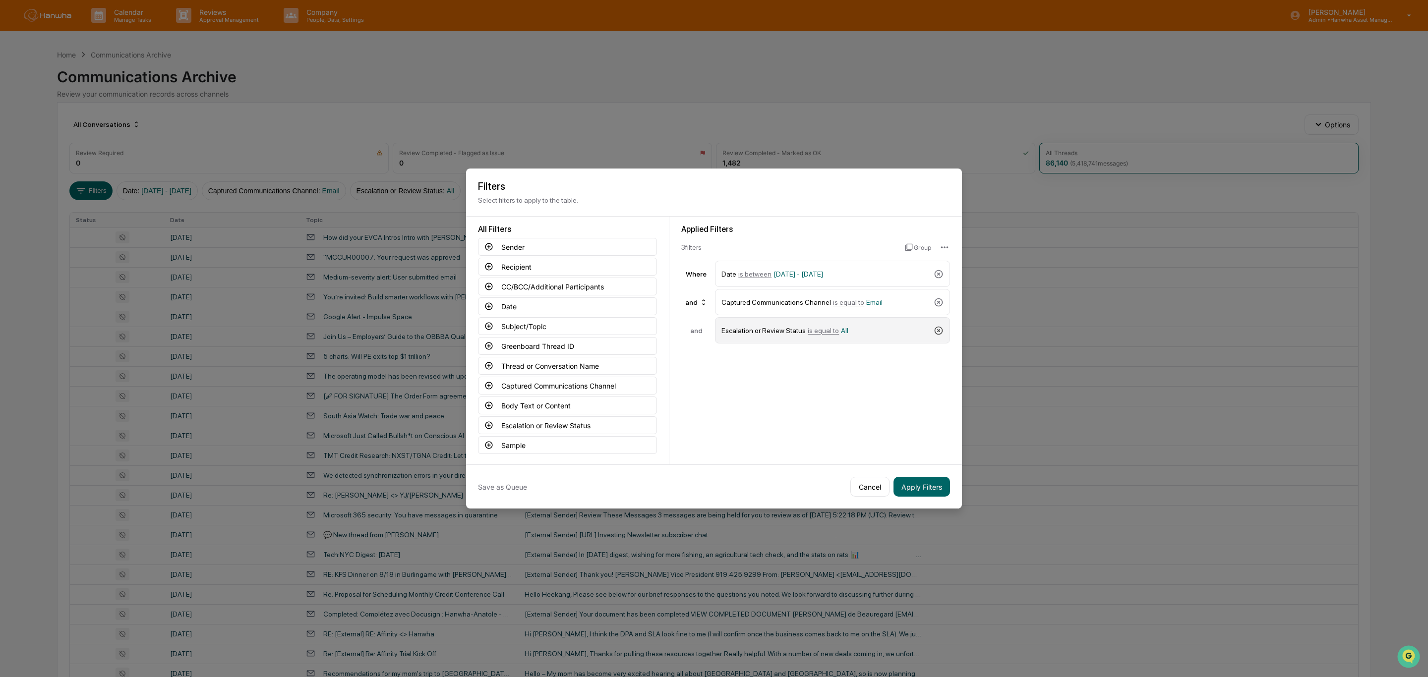
click at [937, 330] on icon at bounding box center [938, 331] width 10 height 10
click at [928, 483] on button "Apply Filters" at bounding box center [921, 487] width 57 height 20
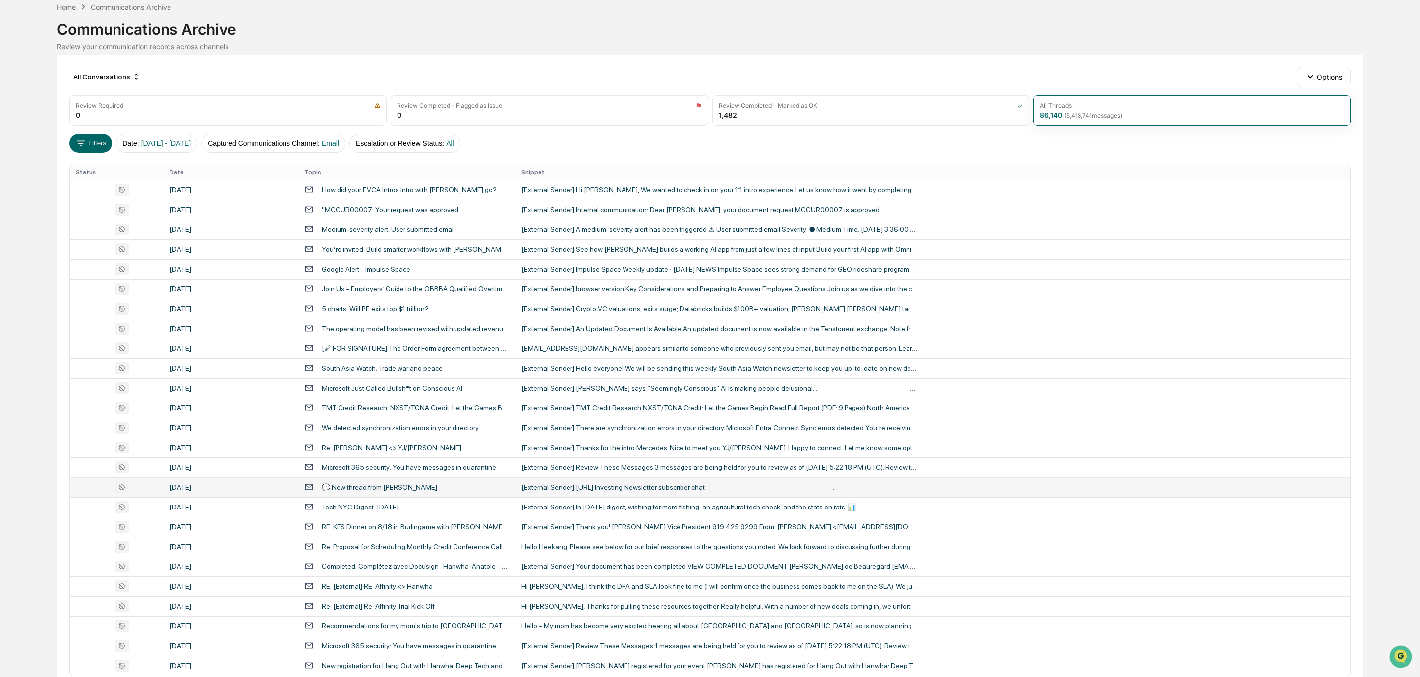
scroll to position [104, 0]
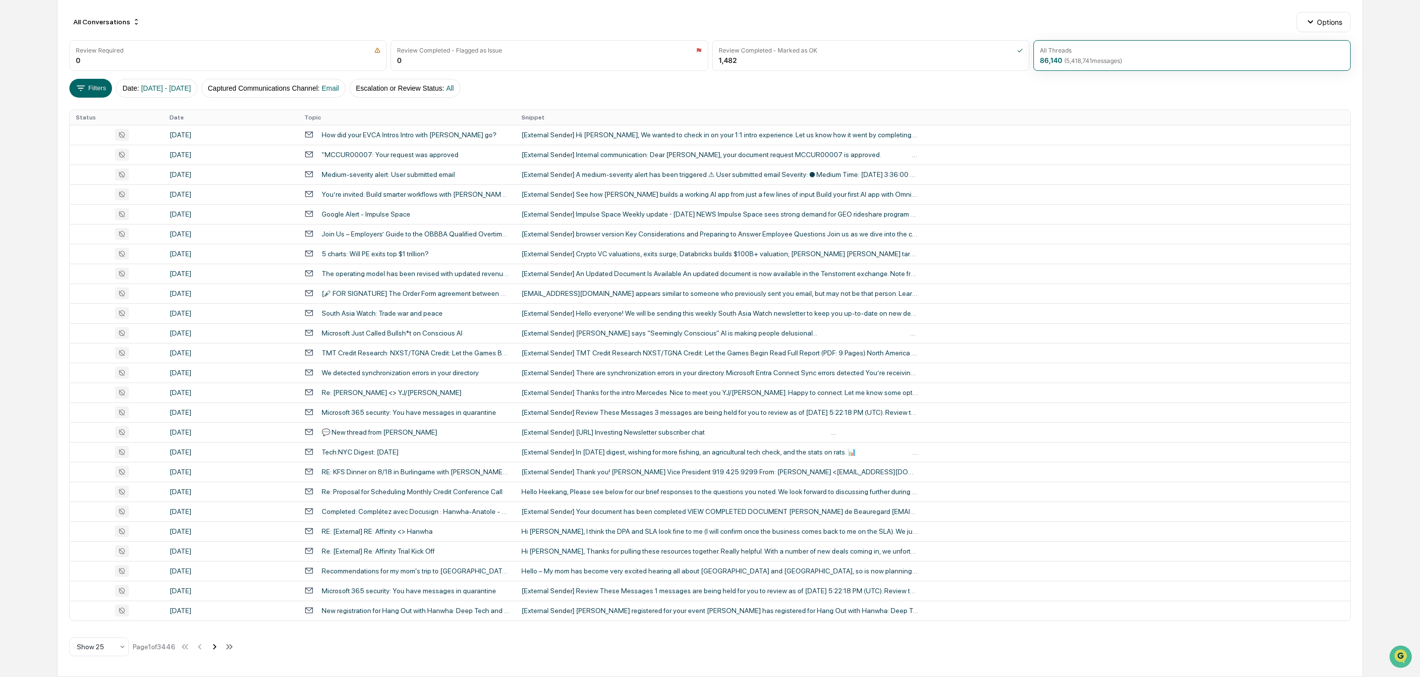
click at [219, 564] on icon at bounding box center [214, 646] width 11 height 11
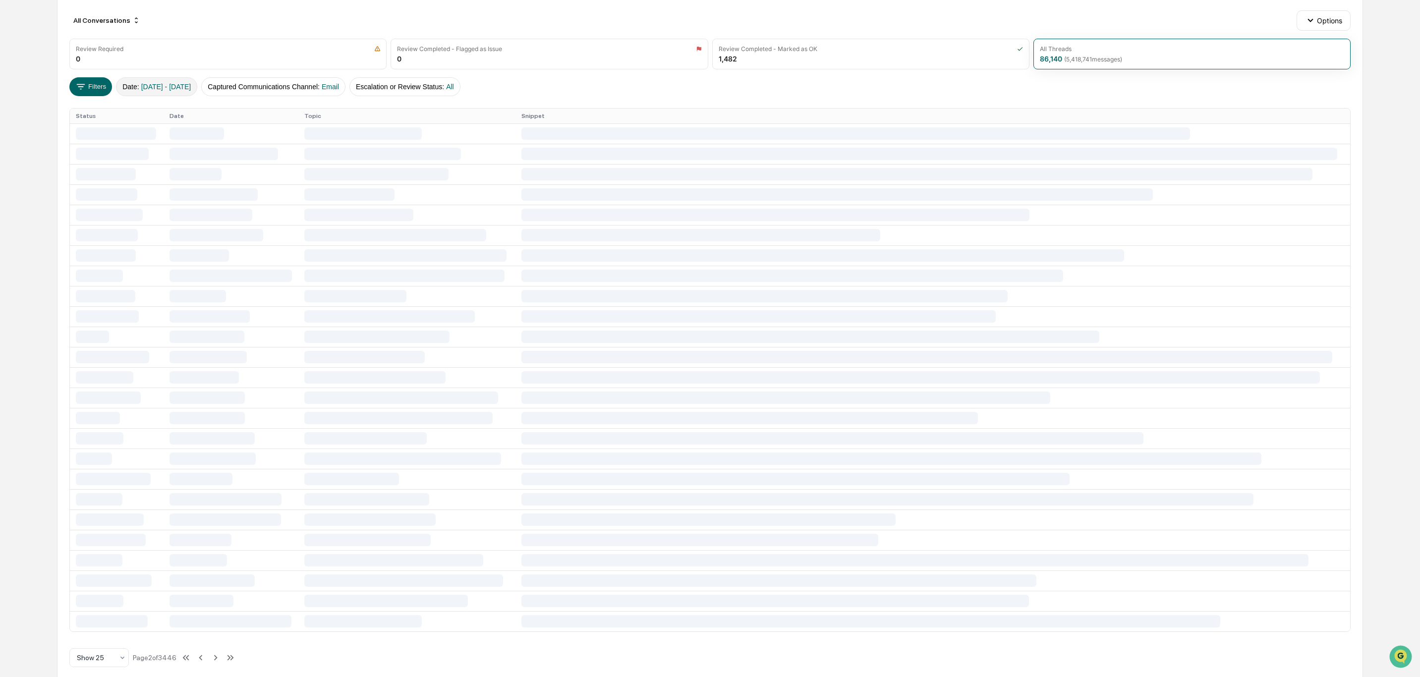
click at [191, 85] on span "[DATE] - [DATE]" at bounding box center [166, 87] width 50 height 8
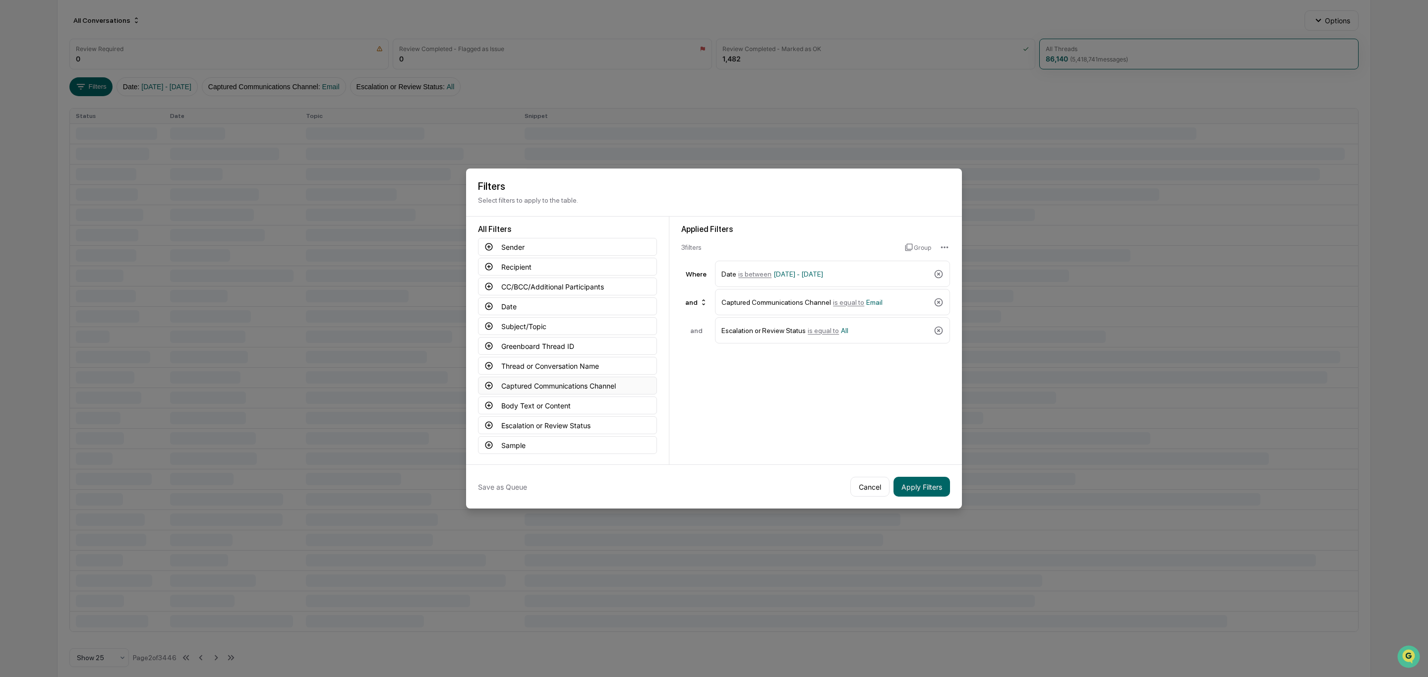
click at [577, 390] on button "Captured Communications Channel" at bounding box center [567, 386] width 179 height 18
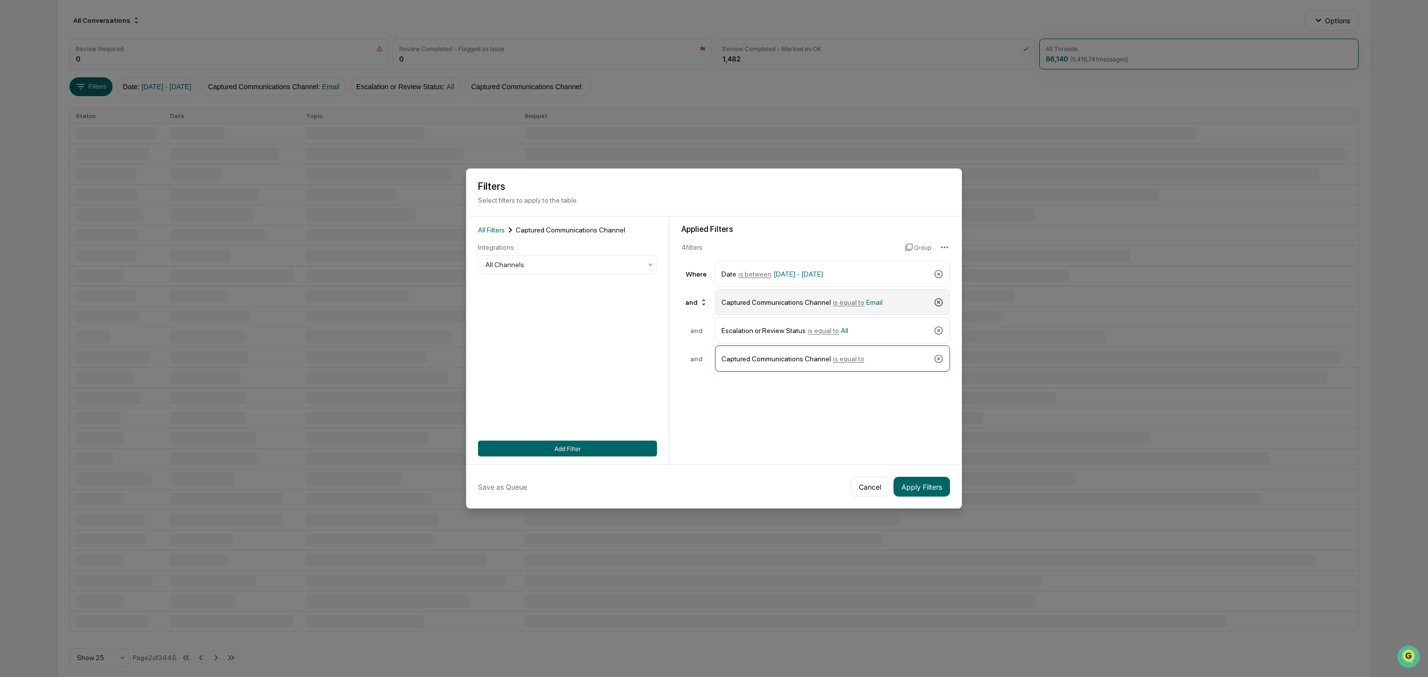
click at [940, 302] on icon at bounding box center [938, 302] width 10 height 10
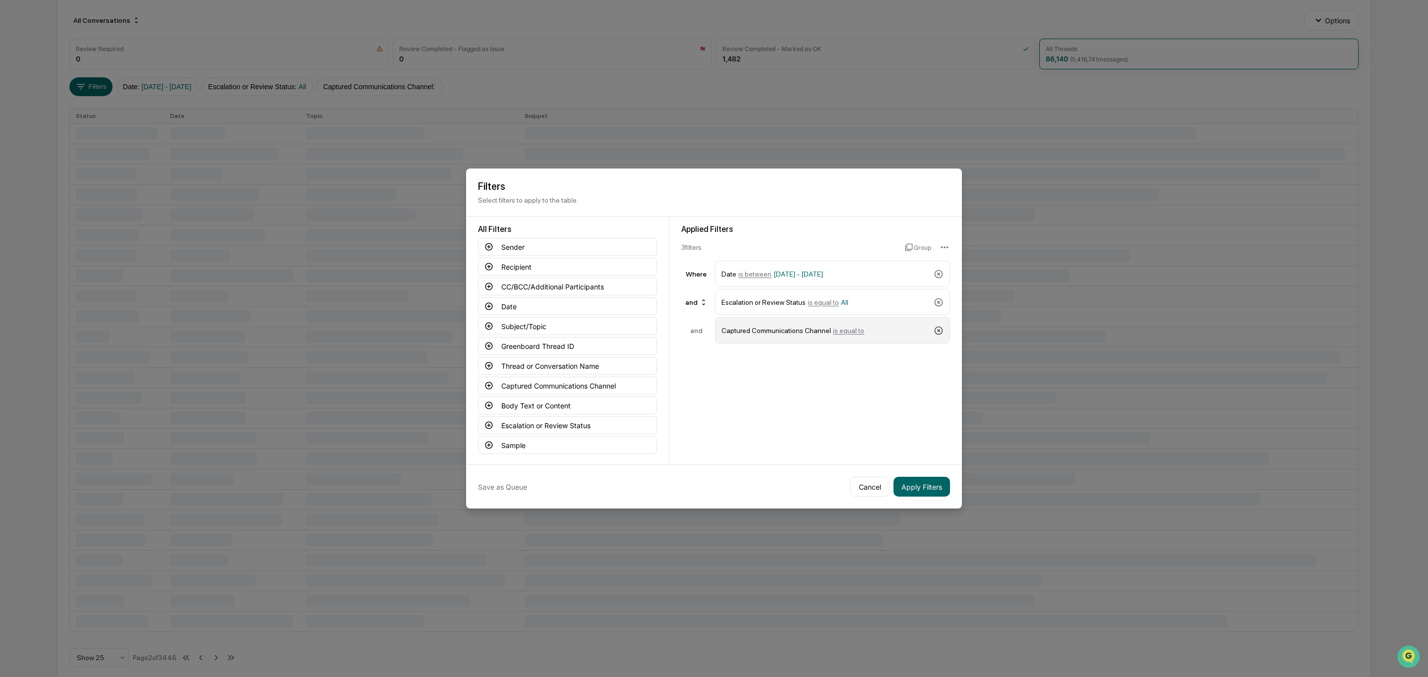
click at [937, 329] on icon at bounding box center [938, 330] width 8 height 8
click at [937, 298] on icon at bounding box center [938, 302] width 10 height 10
click at [926, 486] on button "Apply Filters" at bounding box center [921, 487] width 57 height 20
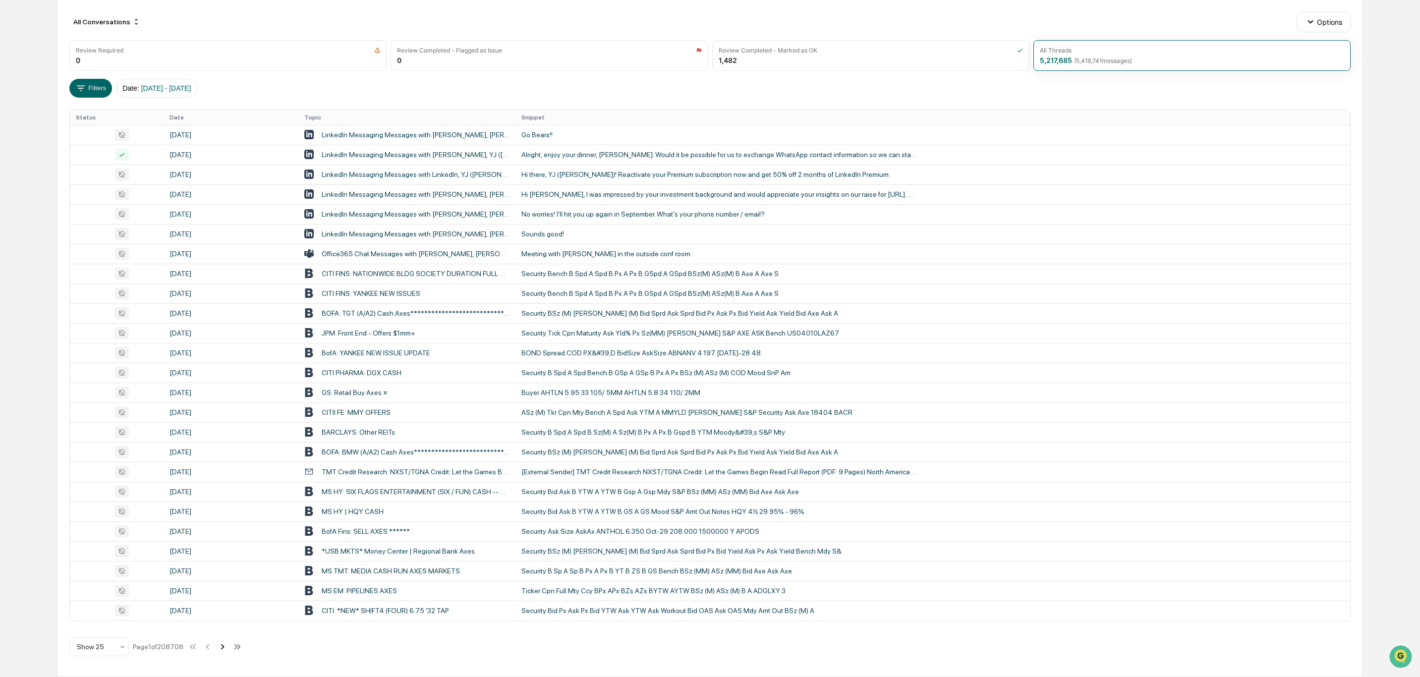
click at [222, 564] on icon at bounding box center [222, 646] width 11 height 11
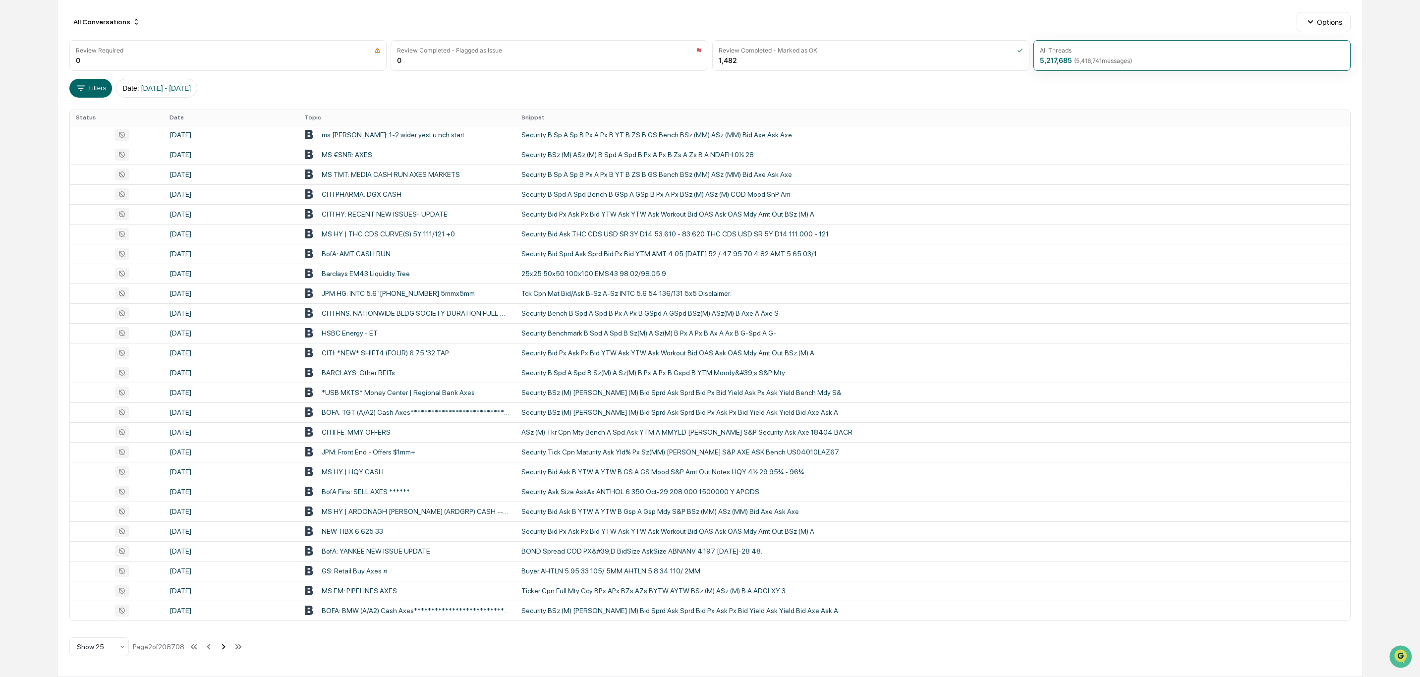
click at [226, 564] on icon at bounding box center [223, 646] width 11 height 11
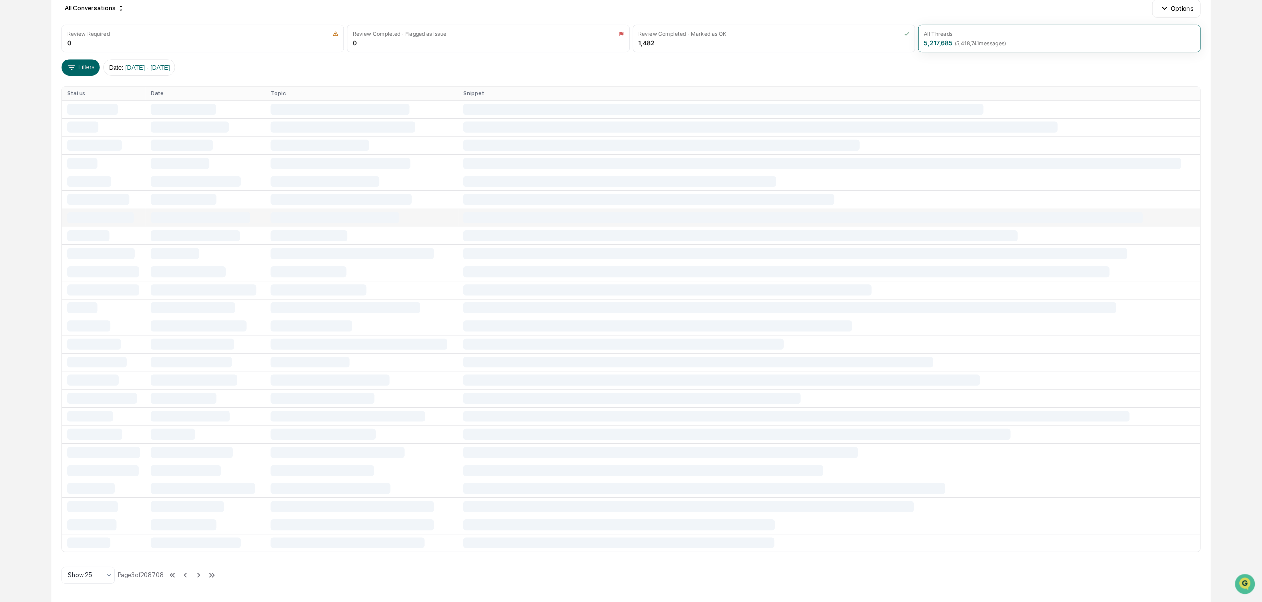
scroll to position [0, 0]
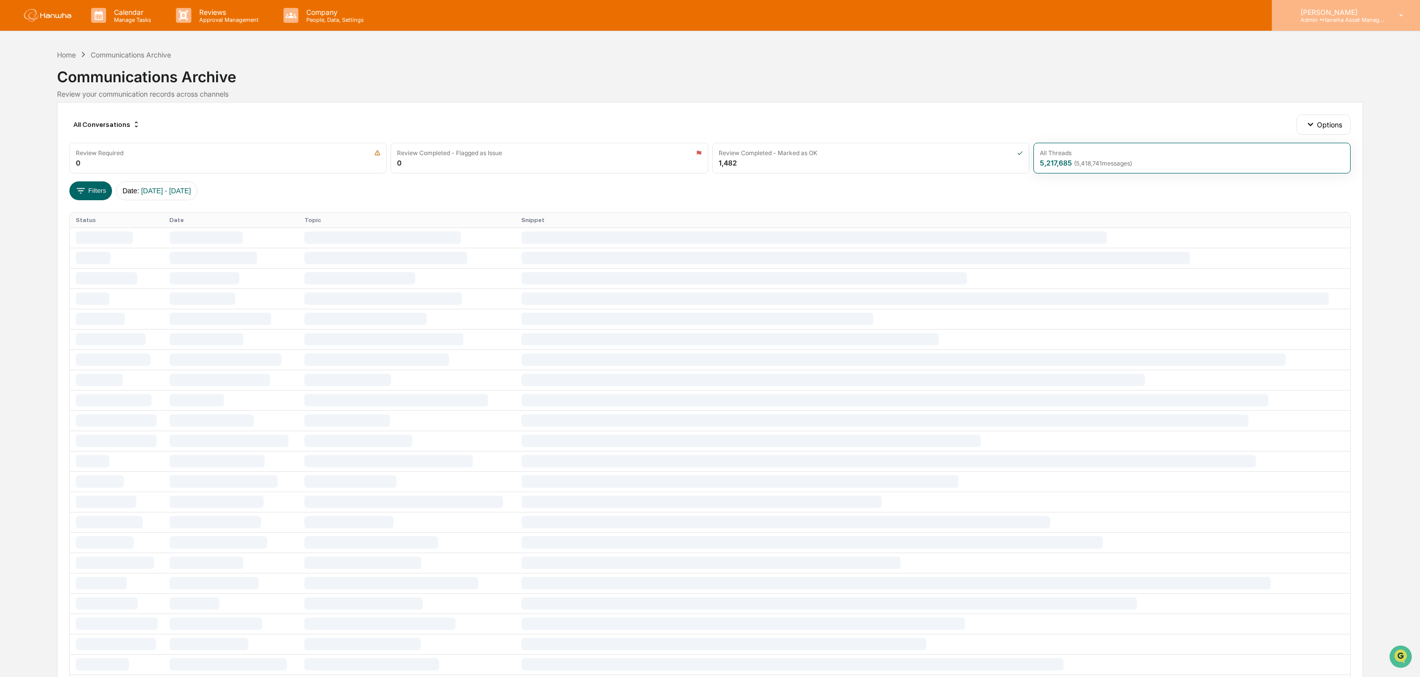
click at [1183, 11] on p "[PERSON_NAME]" at bounding box center [1339, 12] width 92 height 8
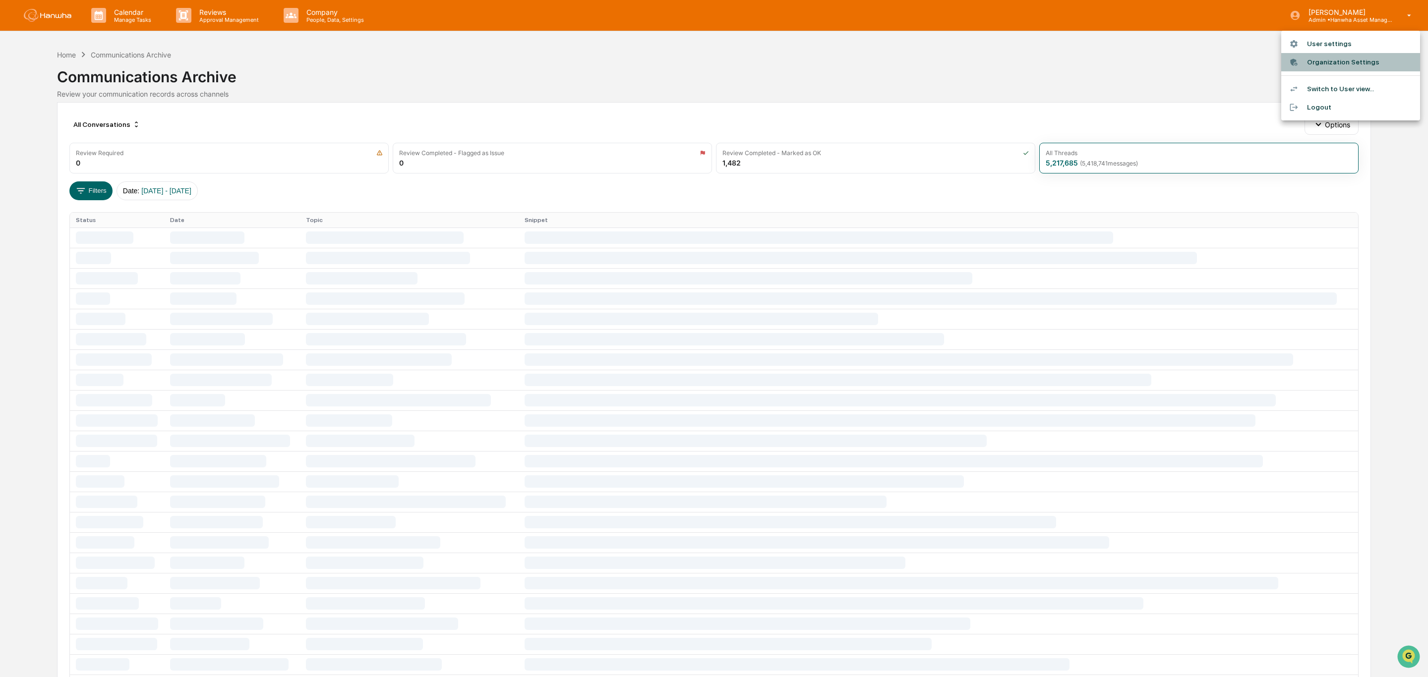
click at [1183, 59] on li "Organization Settings" at bounding box center [1350, 62] width 139 height 18
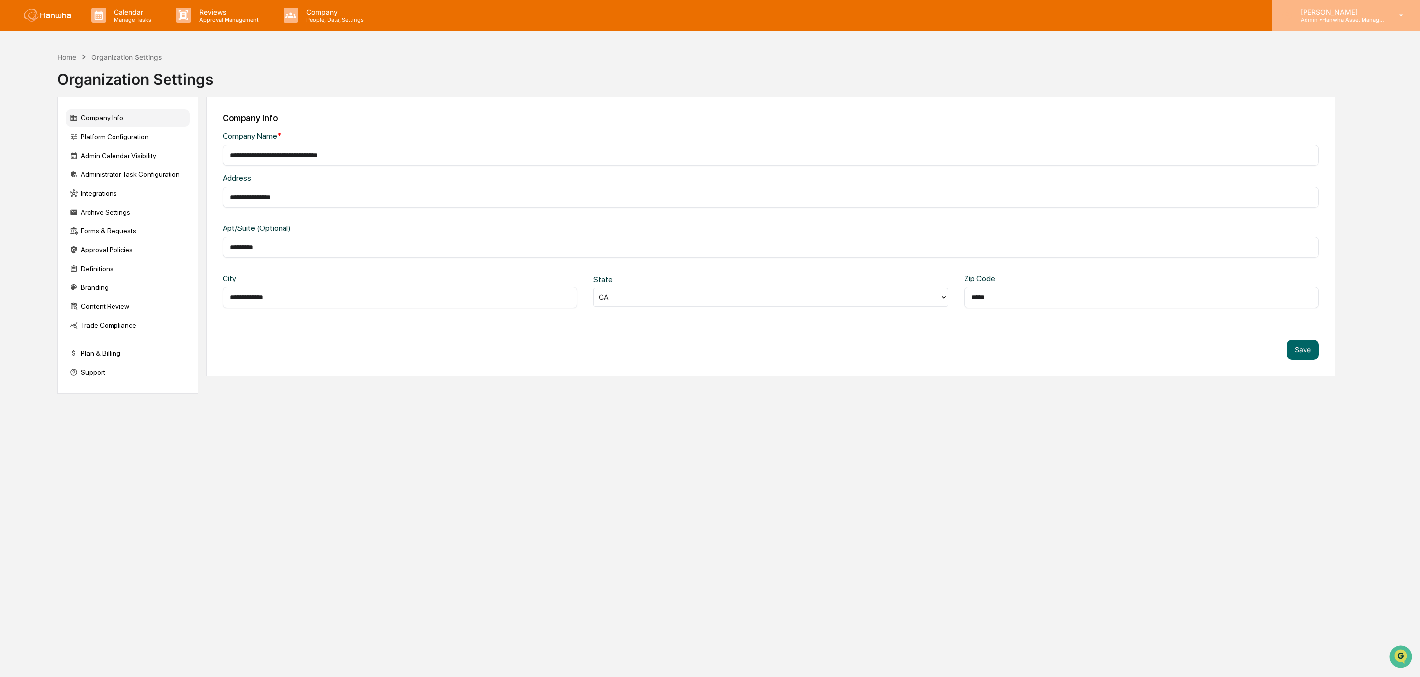
click at [1183, 19] on p "Admin • Hanwha Asset Management (USA) Ltd." at bounding box center [1339, 19] width 92 height 7
click at [1183, 39] on li "User settings" at bounding box center [1350, 44] width 139 height 18
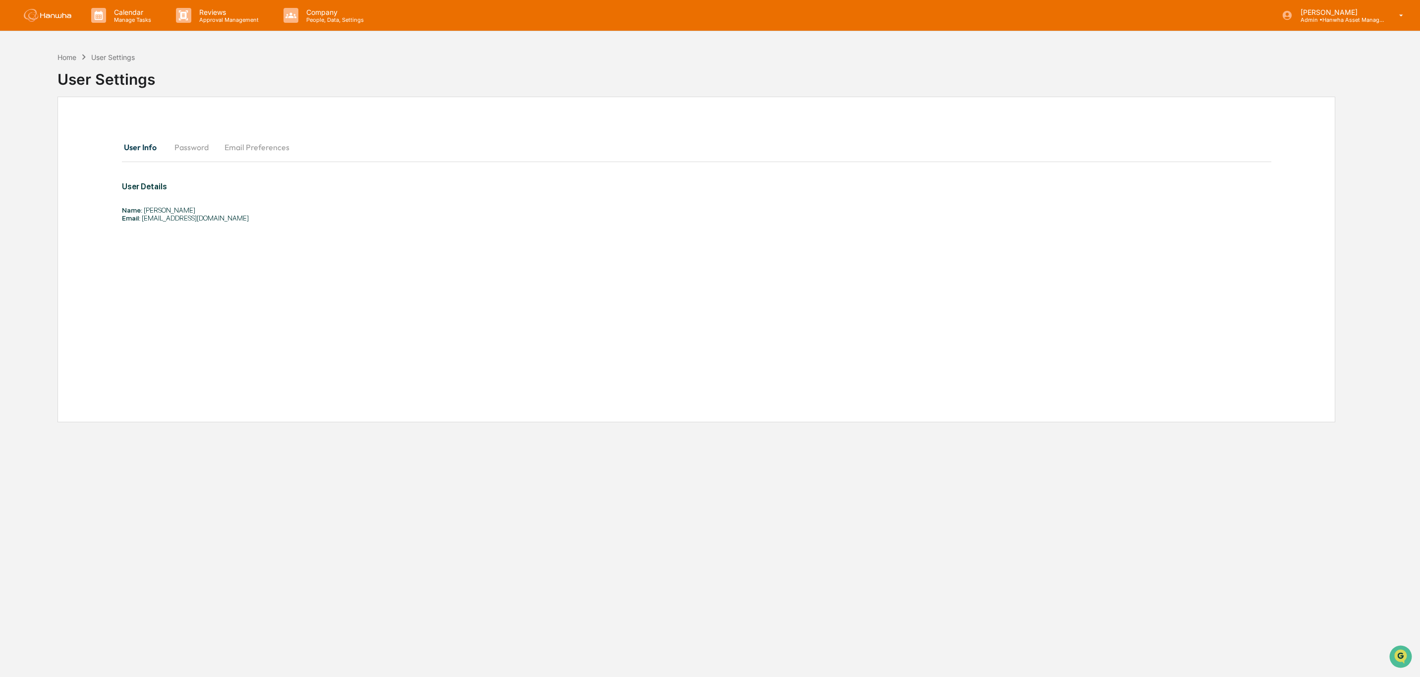
click at [263, 148] on button "Email Preferences" at bounding box center [257, 147] width 81 height 24
click at [332, 95] on div "Home User Settings User Settings User Info Password Email Preferences Email Pre…" at bounding box center [697, 385] width 1308 height 677
click at [121, 15] on p "Calendar" at bounding box center [131, 12] width 50 height 8
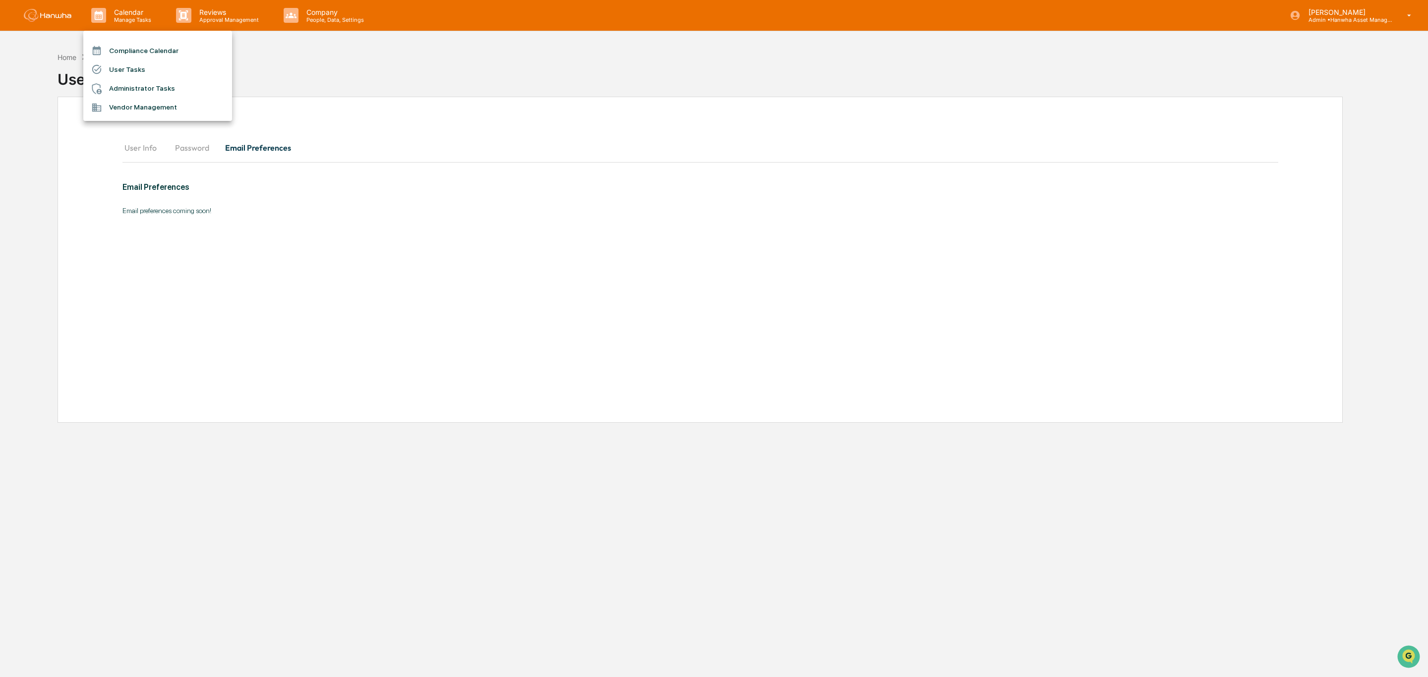
click at [326, 58] on div at bounding box center [714, 338] width 1428 height 677
click at [147, 144] on button "User Info" at bounding box center [144, 147] width 45 height 24
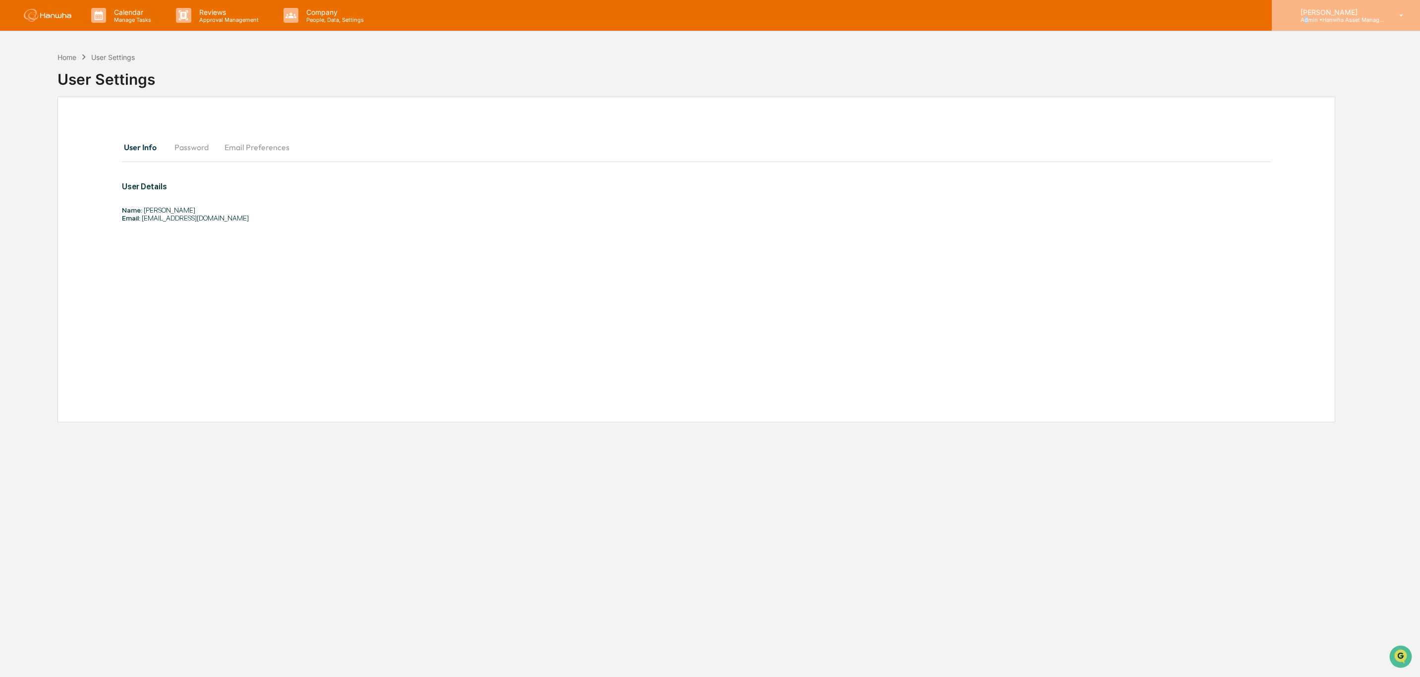
click at [1183, 20] on p "Admin • Hanwha Asset Management (USA) Ltd." at bounding box center [1339, 19] width 92 height 7
click at [301, 17] on div at bounding box center [714, 338] width 1428 height 677
click at [330, 12] on p "Company" at bounding box center [333, 12] width 70 height 8
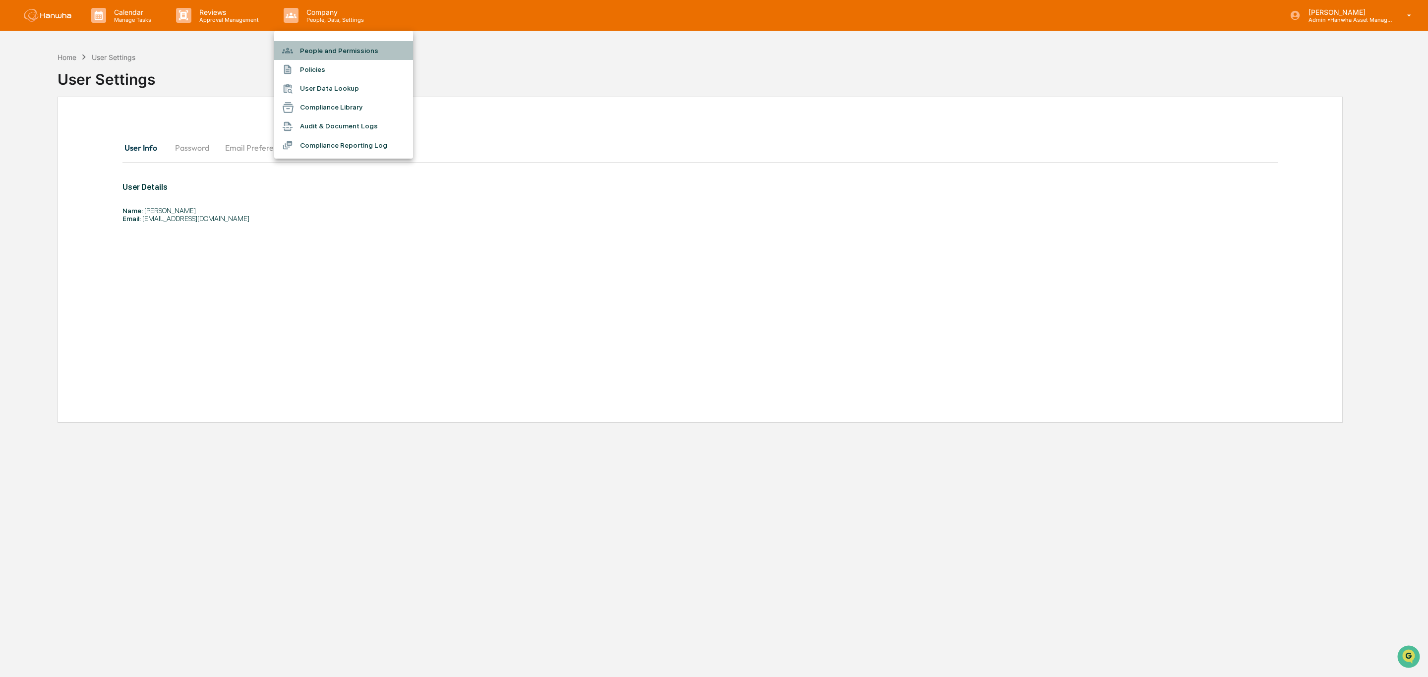
click at [332, 51] on li "People and Permissions" at bounding box center [343, 50] width 139 height 19
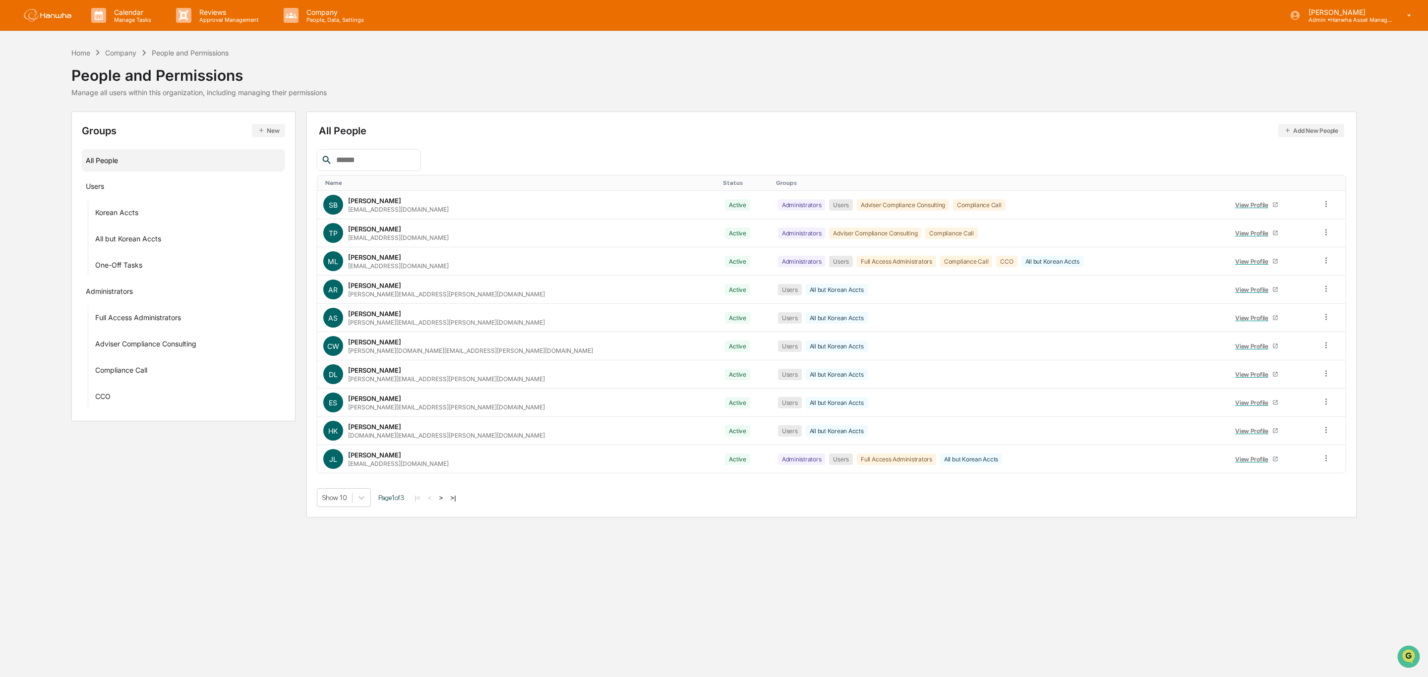
click at [443, 502] on button ">" at bounding box center [441, 498] width 10 height 8
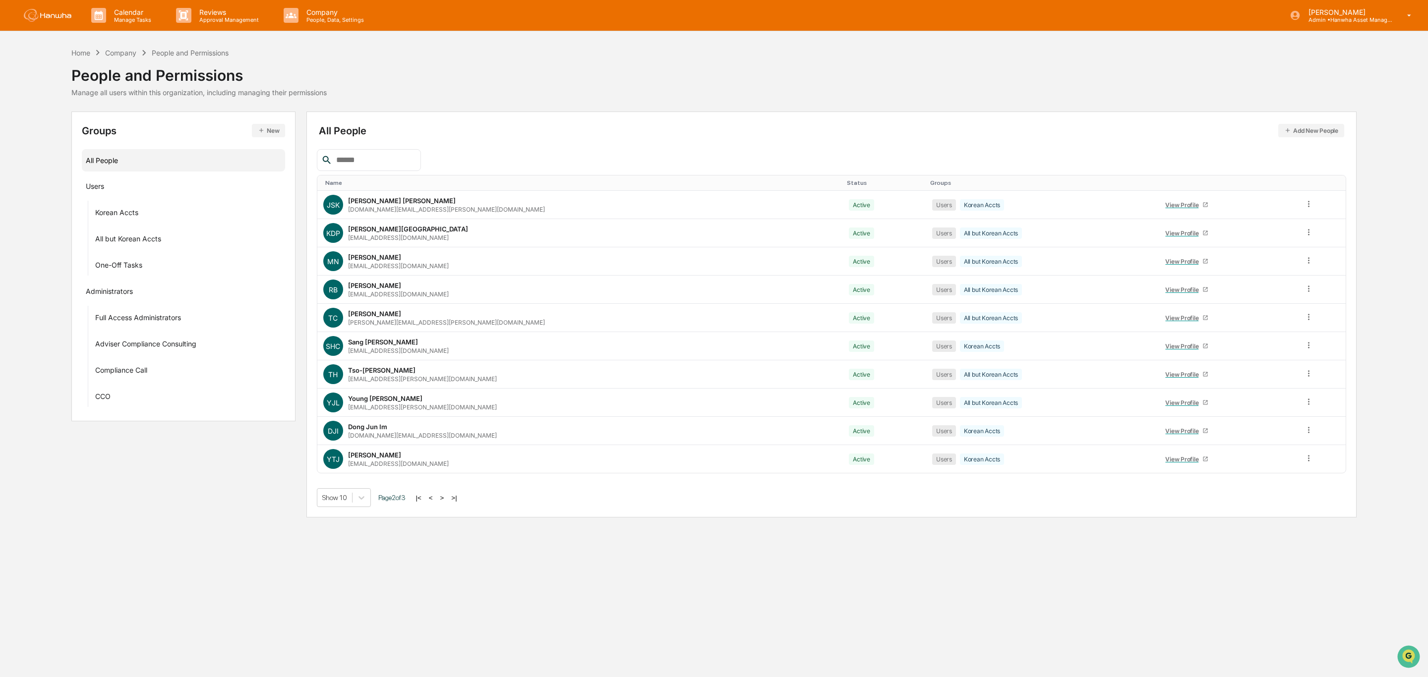
click at [442, 498] on button ">" at bounding box center [442, 498] width 10 height 8
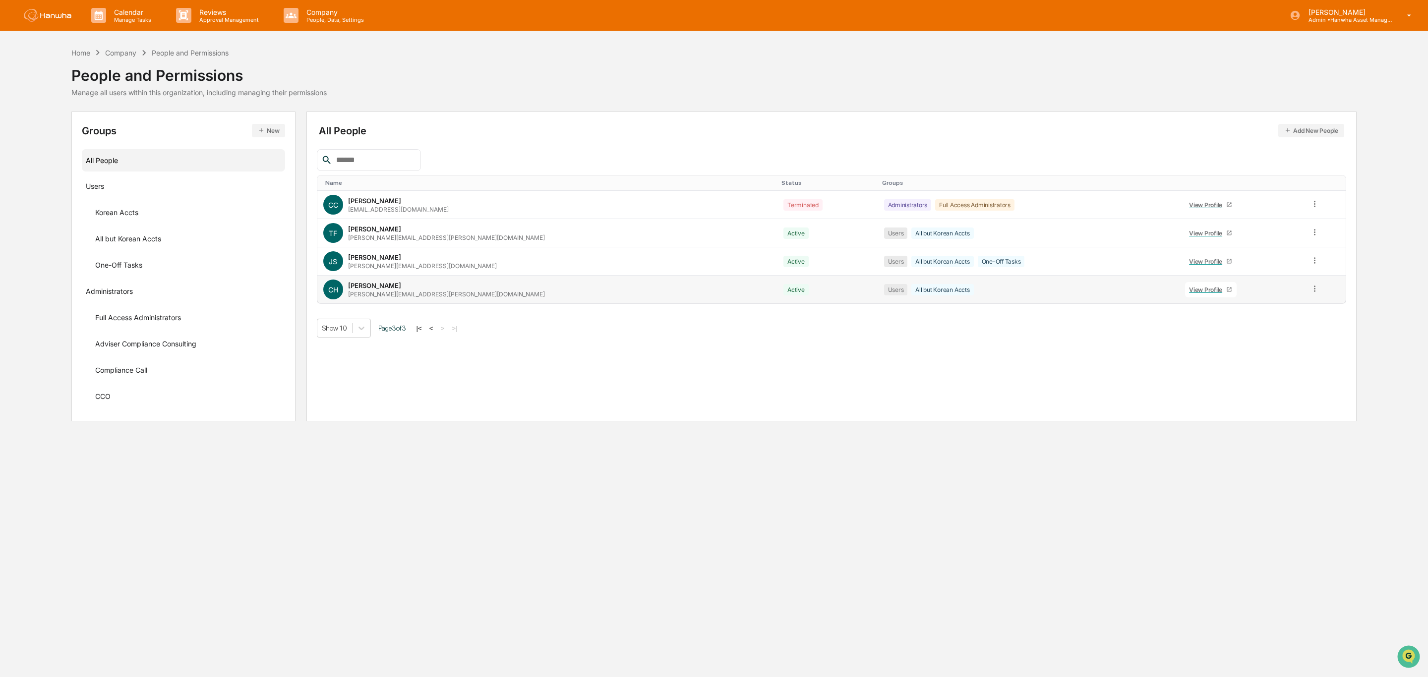
click at [363, 293] on div "carlos.hernandez@hanwha.nyc" at bounding box center [446, 293] width 197 height 7
click at [1183, 292] on icon at bounding box center [1314, 288] width 9 height 9
click at [1183, 293] on div "View Profile" at bounding box center [1207, 289] width 37 height 7
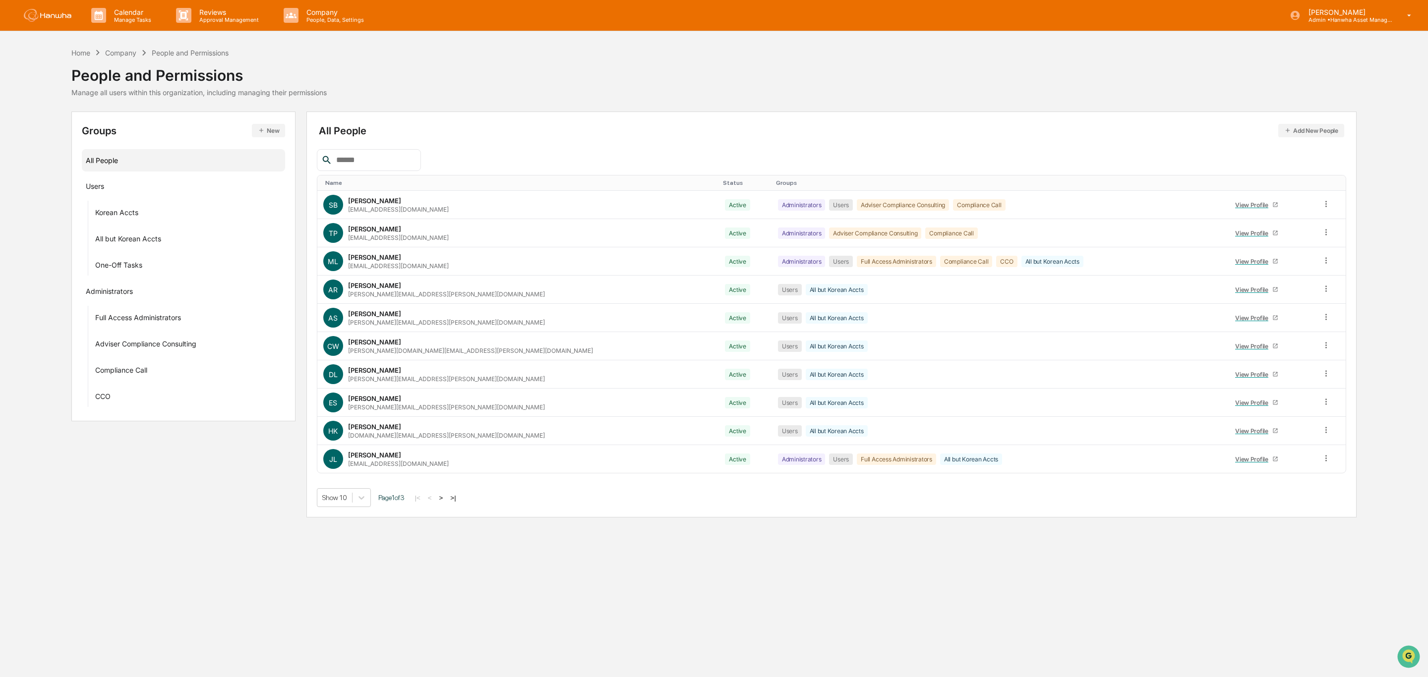
click at [446, 500] on button ">" at bounding box center [441, 498] width 10 height 8
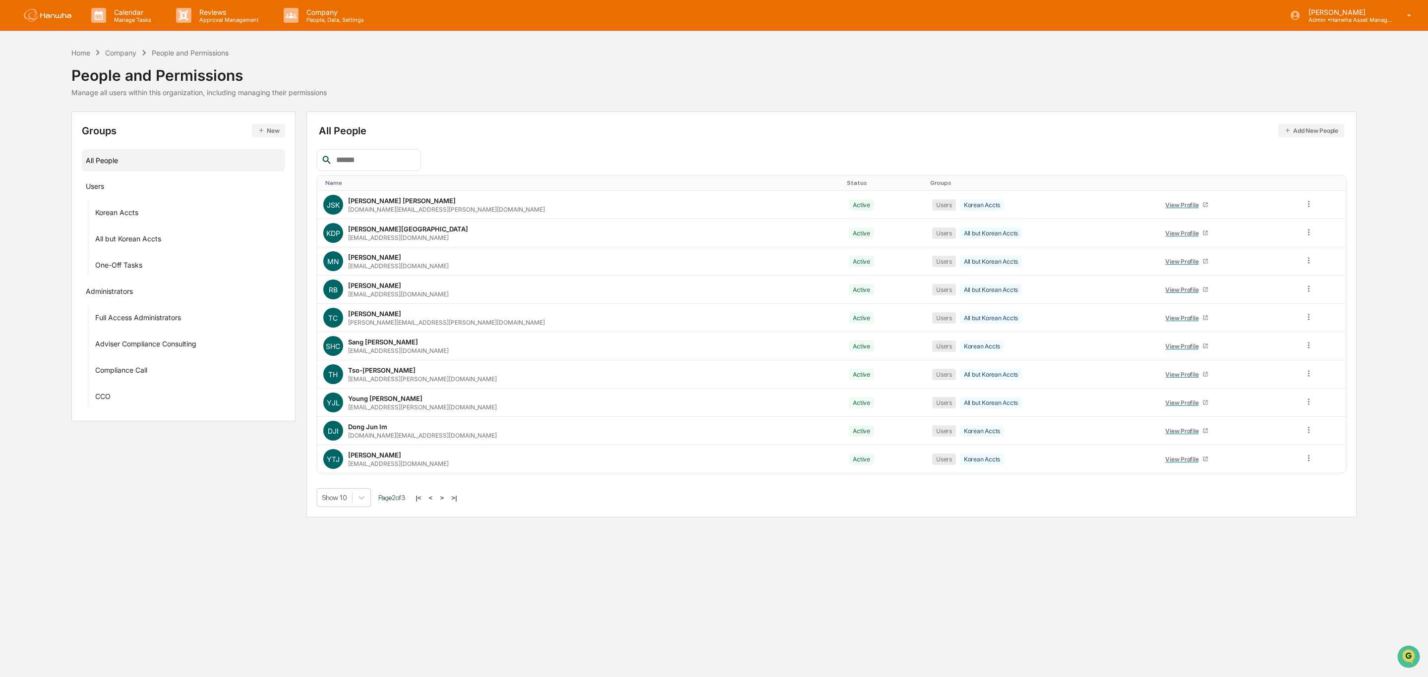
click at [444, 502] on button ">" at bounding box center [442, 498] width 10 height 8
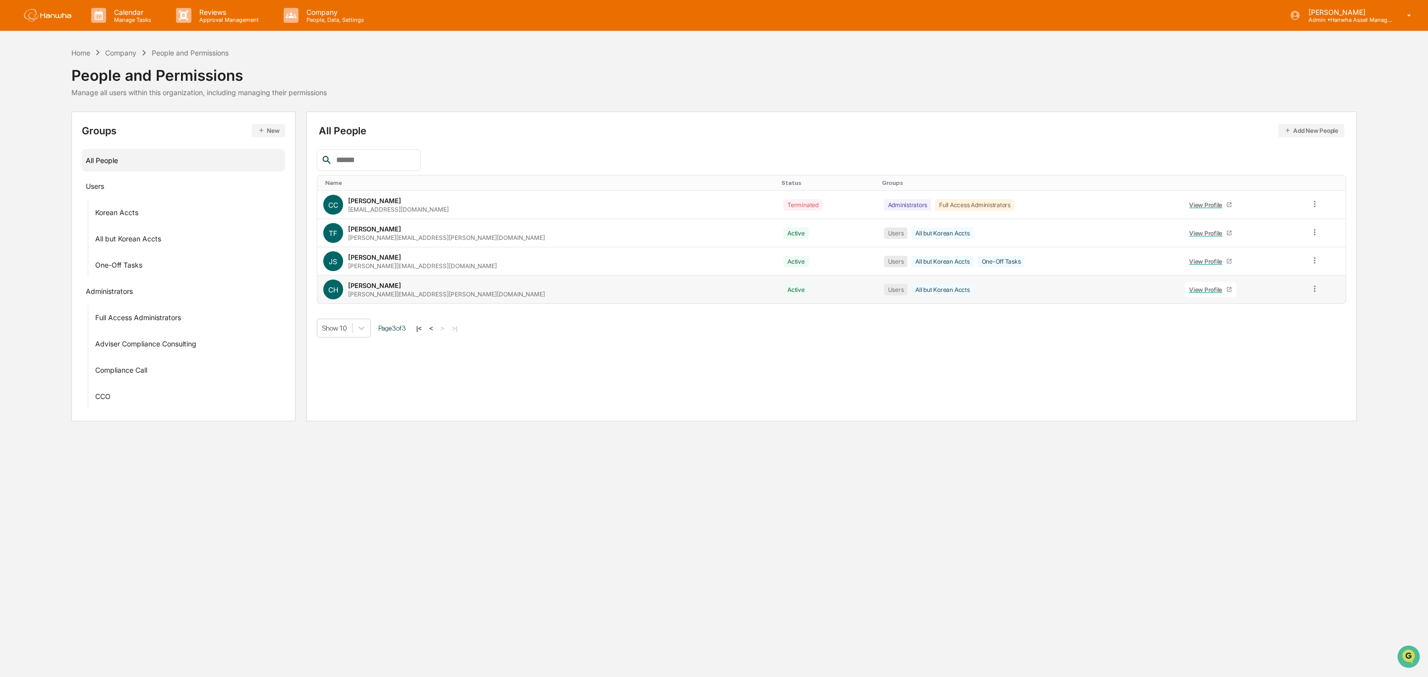
click at [1183, 287] on icon at bounding box center [1314, 288] width 9 height 9
click at [1183, 308] on div "Groups & Permissions" at bounding box center [1270, 305] width 82 height 12
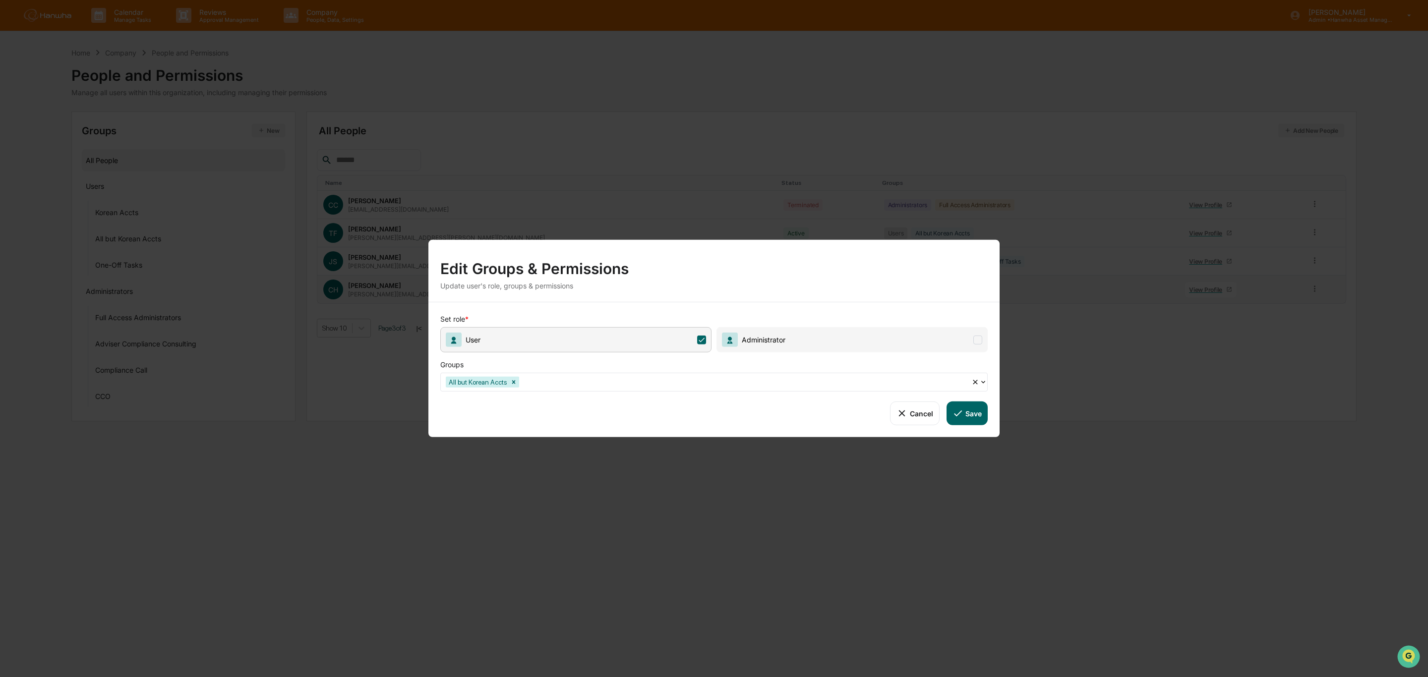
click at [977, 338] on span at bounding box center [977, 339] width 9 height 9
click at [971, 412] on button "Save" at bounding box center [966, 413] width 41 height 24
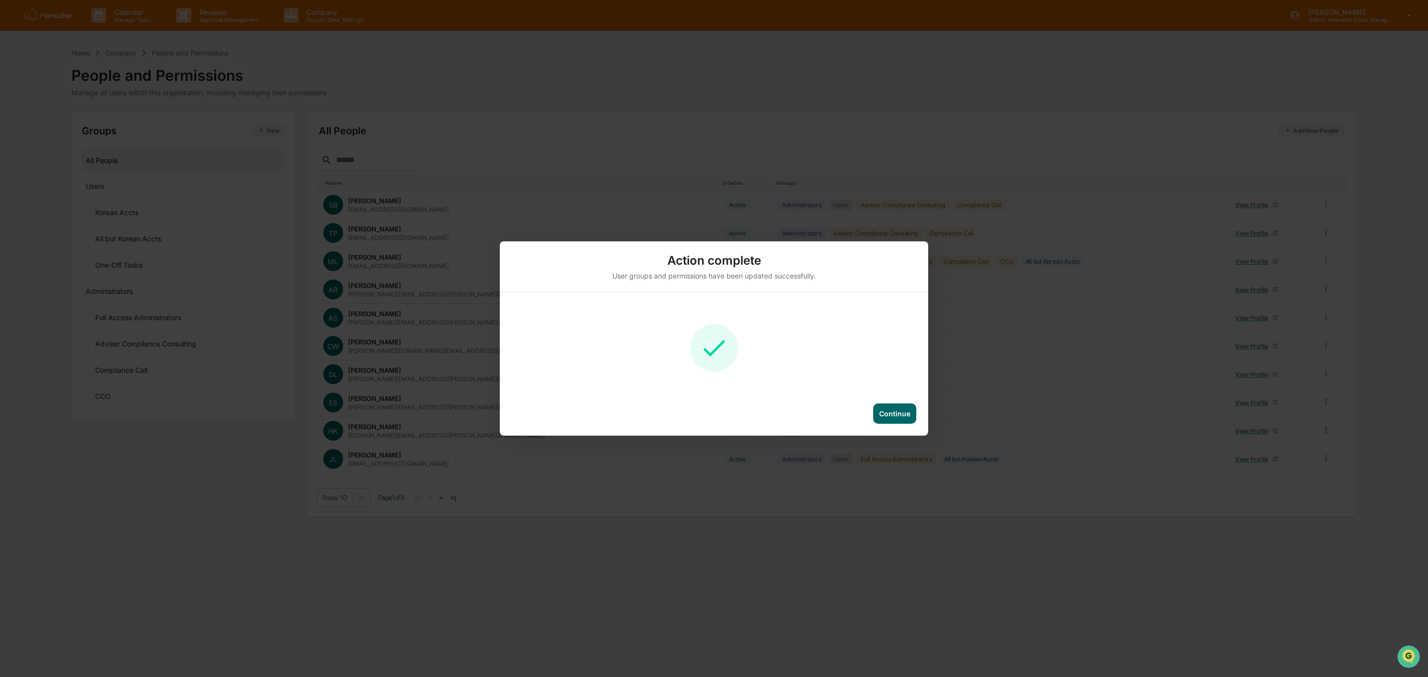
click at [897, 412] on div "Continue" at bounding box center [894, 413] width 31 height 8
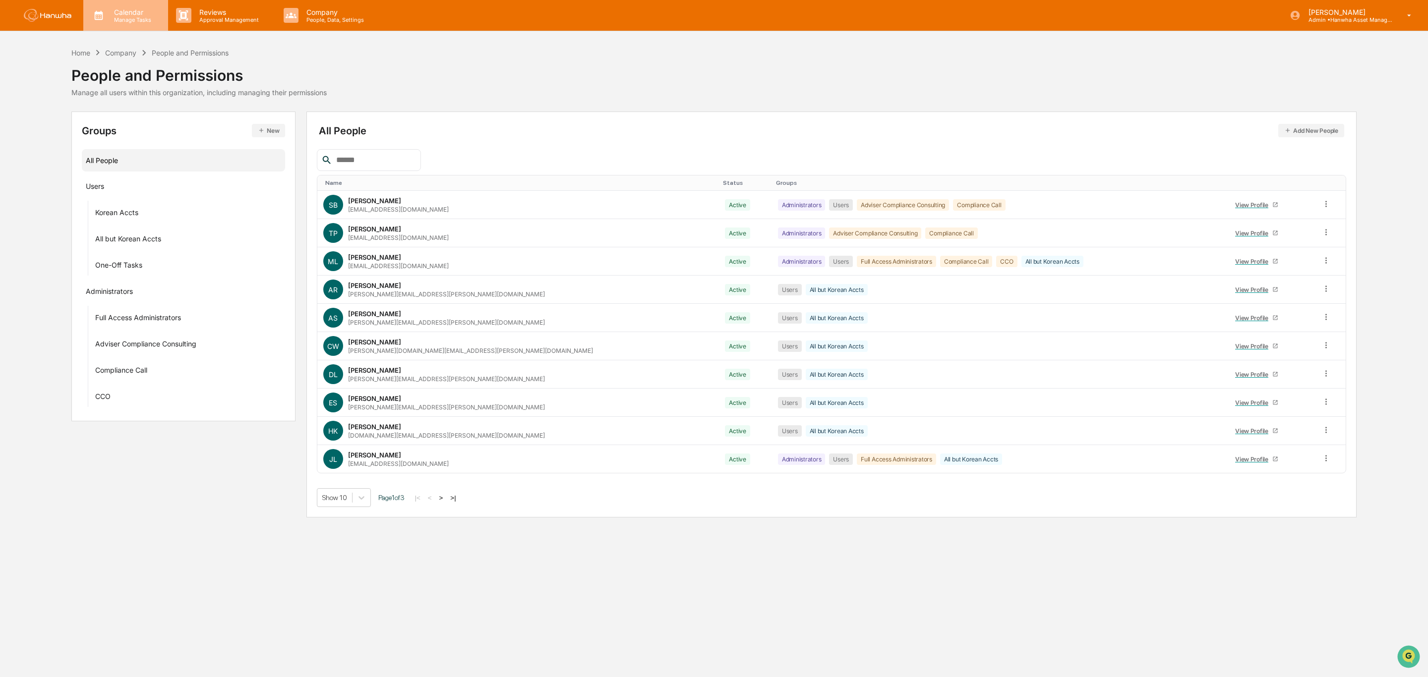
click at [124, 18] on p "Manage Tasks" at bounding box center [131, 19] width 50 height 7
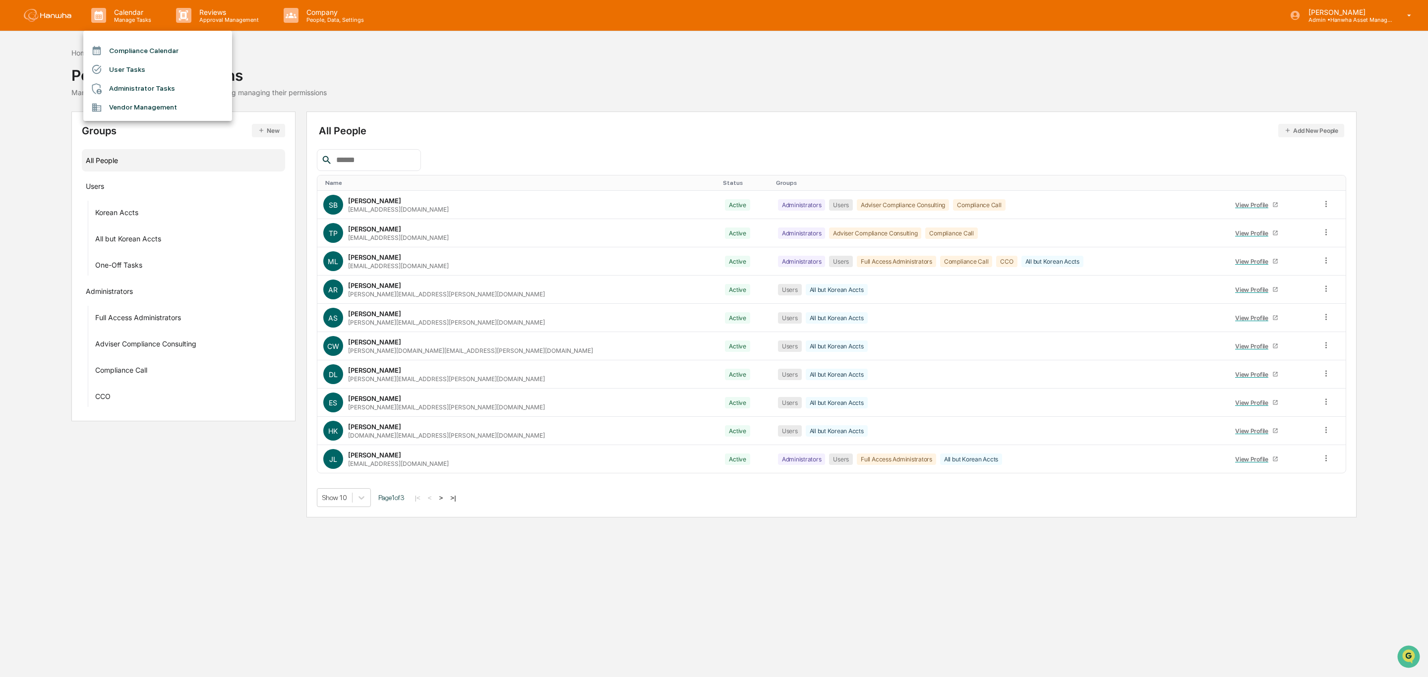
click at [238, 12] on div at bounding box center [714, 338] width 1428 height 677
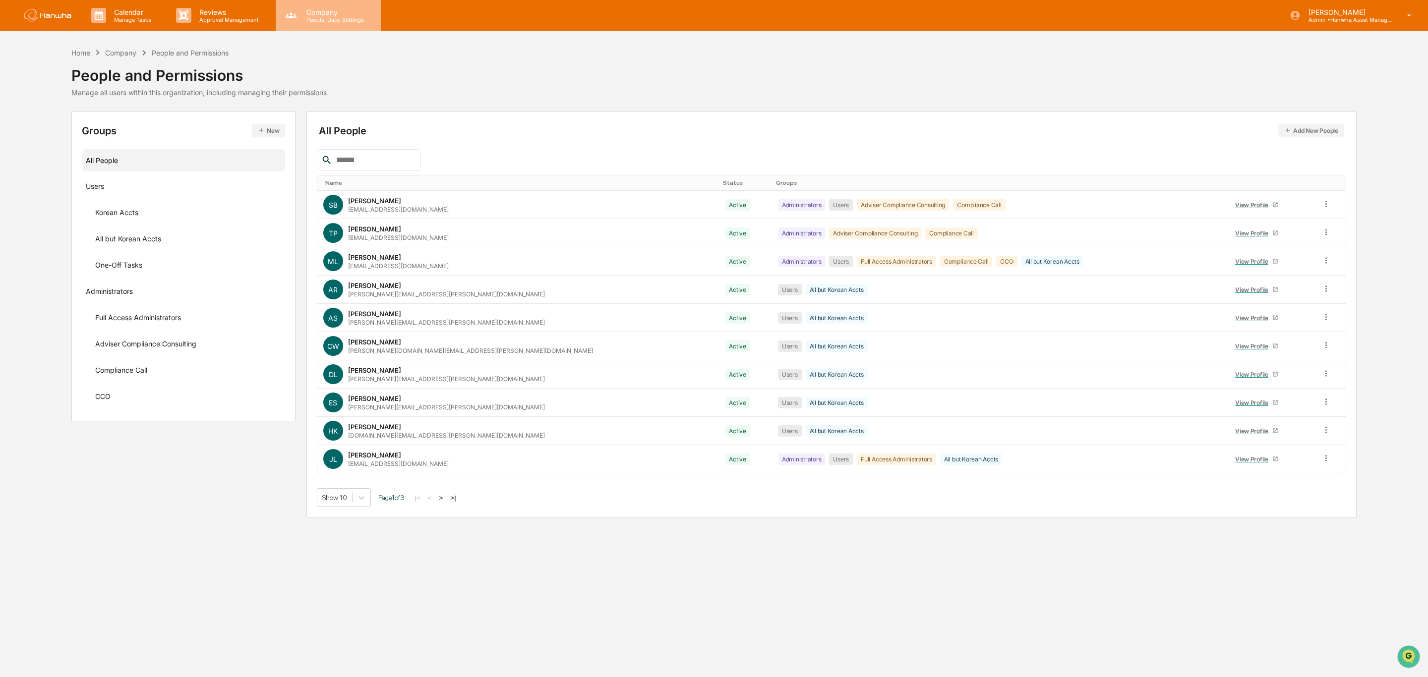
click at [345, 22] on p "People, Data, Settings" at bounding box center [333, 19] width 70 height 7
click at [32, 25] on div at bounding box center [714, 338] width 1428 height 677
click at [50, 15] on div "People and Permissions Policies User Data Lookup Compliance Library Audit & Doc…" at bounding box center [714, 338] width 1428 height 677
click at [50, 15] on img at bounding box center [48, 15] width 48 height 13
